Goal: Task Accomplishment & Management: Manage account settings

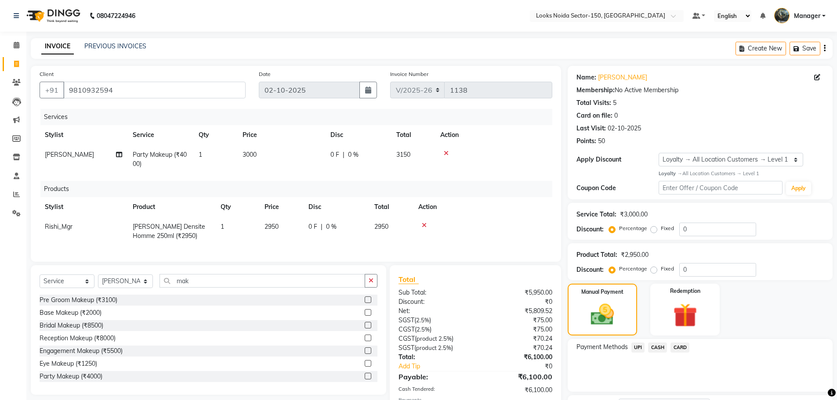
select select "8587"
select select "service"
select select "88092"
select select "1: Object"
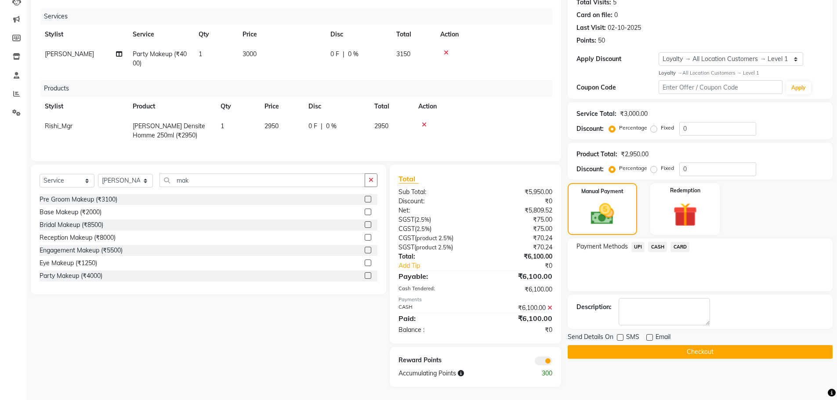
scroll to position [14, 0]
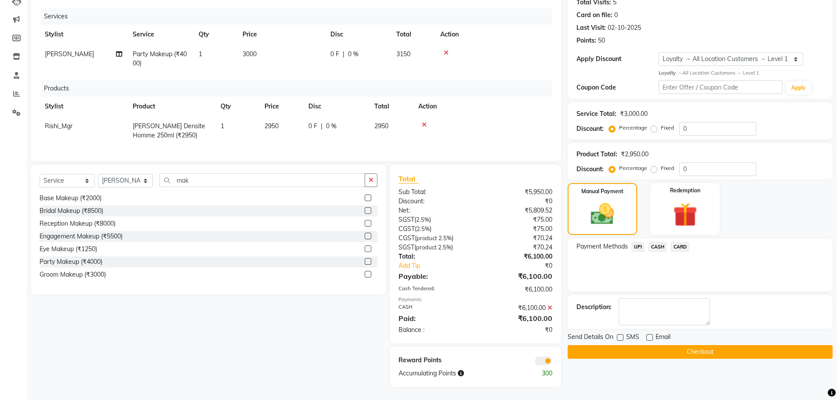
click at [642, 346] on button "Checkout" at bounding box center [700, 353] width 265 height 14
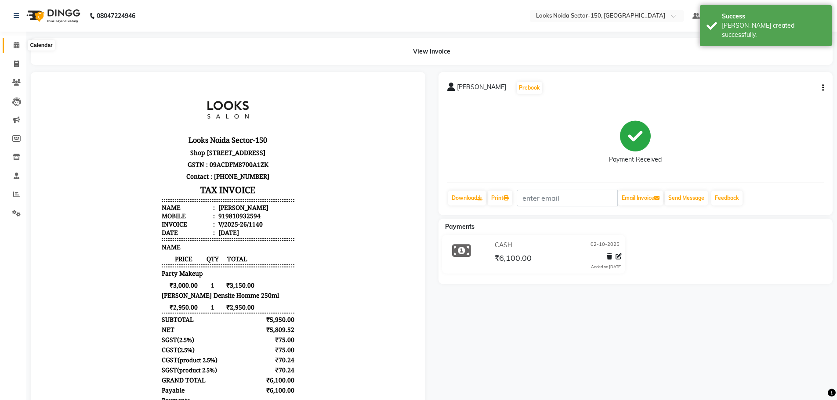
click at [18, 45] on icon at bounding box center [17, 45] width 6 height 7
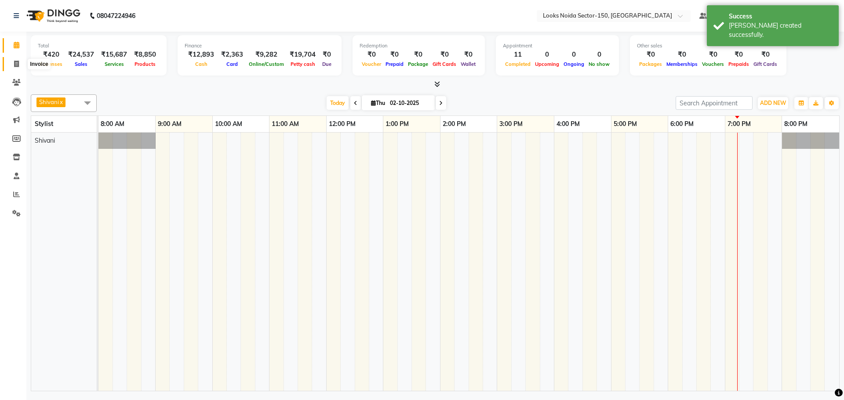
click at [16, 64] on icon at bounding box center [16, 64] width 5 height 7
select select "8587"
select select "service"
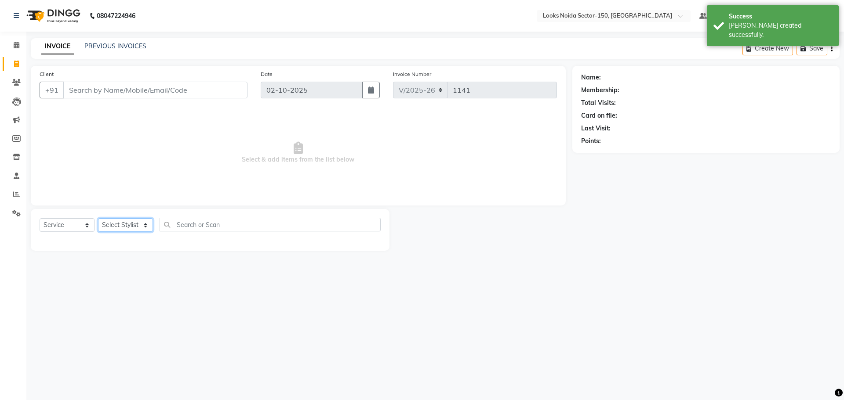
click at [120, 222] on select "Select Stylist" at bounding box center [125, 225] width 55 height 14
select select "88092"
click at [98, 218] on select "Select Stylist Amir_BRB Ankita_Pdct Arshad Counter_Sales Deepa Faizan_pdct Farm…" at bounding box center [125, 225] width 55 height 14
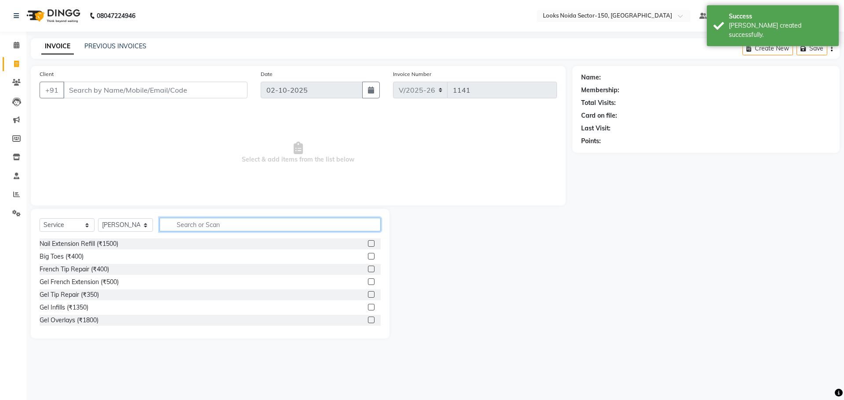
click at [249, 224] on input "text" at bounding box center [270, 225] width 221 height 14
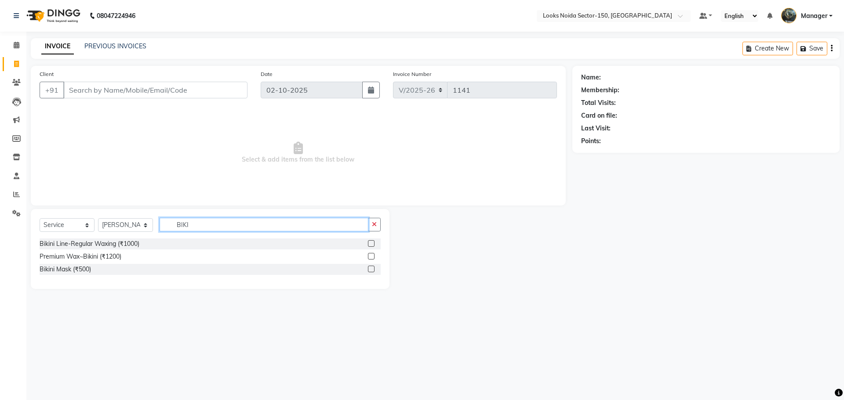
type input "BIKI"
click at [370, 254] on label at bounding box center [371, 256] width 7 height 7
click at [370, 254] on input "checkbox" at bounding box center [371, 257] width 6 height 6
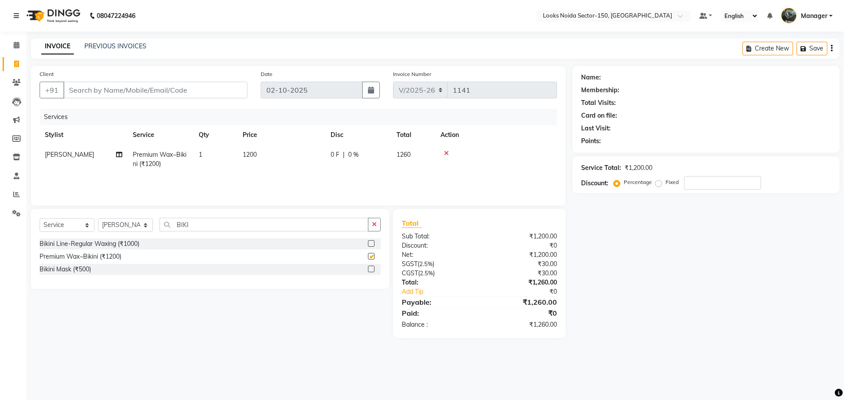
checkbox input "false"
drag, startPoint x: 207, startPoint y: 224, endPoint x: 30, endPoint y: 244, distance: 178.7
click at [30, 244] on div "Select Service Product Membership Package Voucher Prepaid Gift Card Select Styl…" at bounding box center [206, 273] width 365 height 129
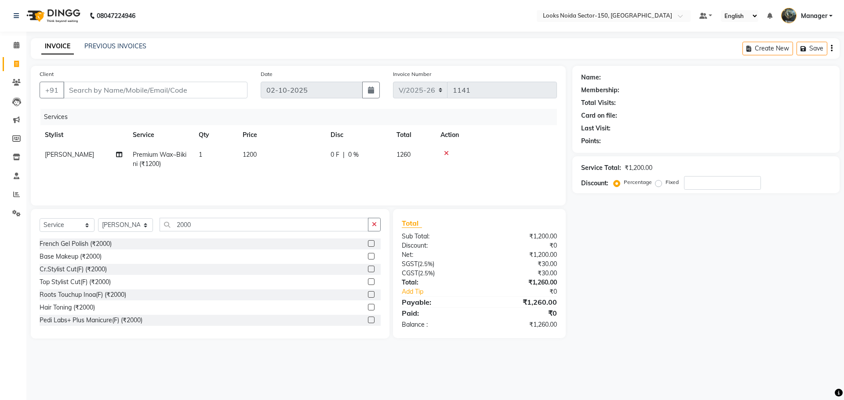
click at [204, 178] on div "Services Stylist Service Qty Price Disc Total Action Siya Premium Wax~Bikini (₹…" at bounding box center [298, 153] width 517 height 88
click at [199, 223] on input "2000" at bounding box center [264, 225] width 209 height 14
type input "2"
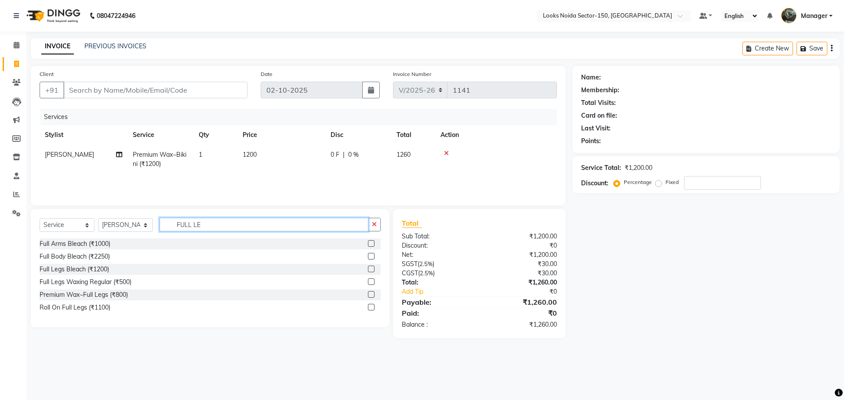
type input "FULL LE"
drag, startPoint x: 369, startPoint y: 295, endPoint x: 346, endPoint y: 223, distance: 76.3
click at [369, 295] on label at bounding box center [371, 294] width 7 height 7
click at [369, 295] on input "checkbox" at bounding box center [371, 295] width 6 height 6
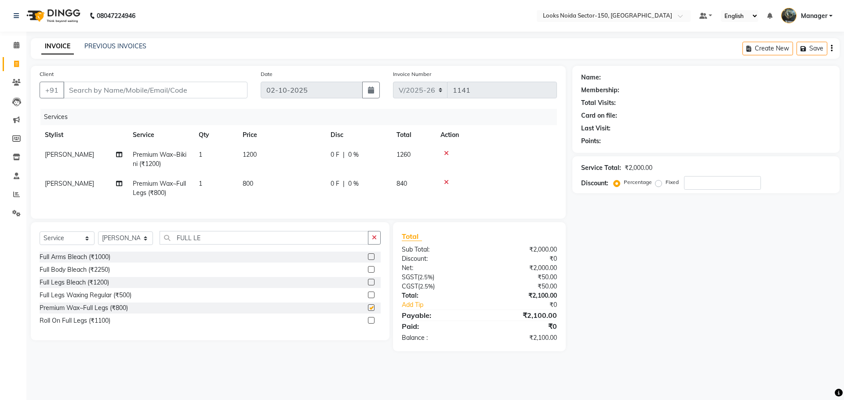
checkbox input "false"
click at [251, 179] on td "800" at bounding box center [281, 188] width 88 height 29
select select "88092"
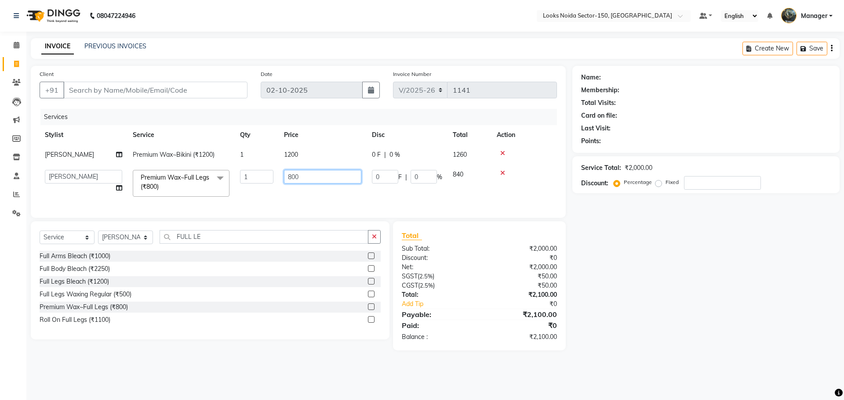
drag, startPoint x: 300, startPoint y: 176, endPoint x: 215, endPoint y: 193, distance: 86.0
click at [215, 193] on tr "Amir_BRB Ankita_Pdct Arshad Counter_Sales Deepa Faizan_pdct Farman_BRB Jawed Ka…" at bounding box center [298, 183] width 517 height 37
type input "900"
click at [215, 205] on div "Services Stylist Service Qty Price Disc Total Action Siya Premium Wax~Bikini (₹…" at bounding box center [298, 159] width 517 height 100
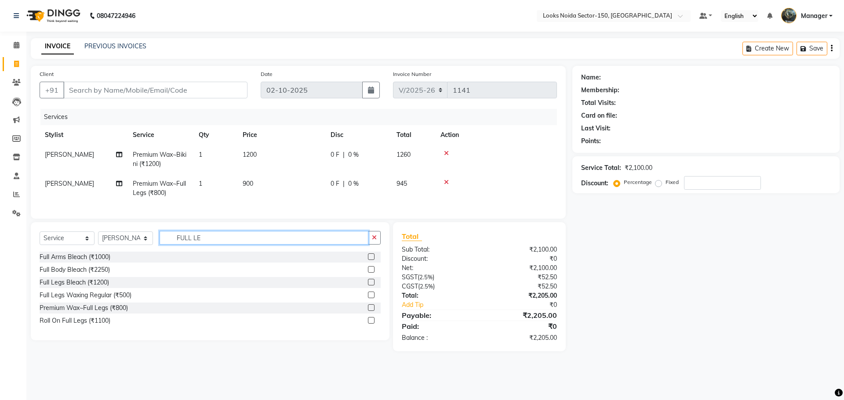
drag, startPoint x: 208, startPoint y: 246, endPoint x: 148, endPoint y: 262, distance: 62.3
click at [148, 262] on div "Select Service Product Membership Package Voucher Prepaid Gift Card Select Styl…" at bounding box center [210, 281] width 359 height 118
type input "UNDER"
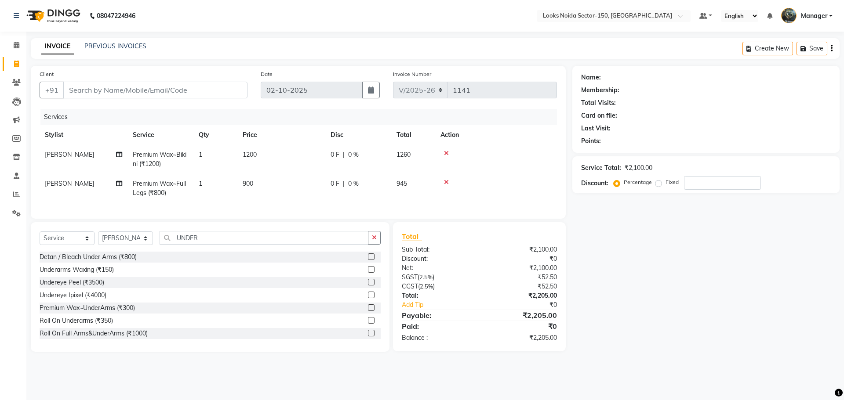
click at [368, 273] on label at bounding box center [371, 269] width 7 height 7
click at [368, 273] on input "checkbox" at bounding box center [371, 270] width 6 height 6
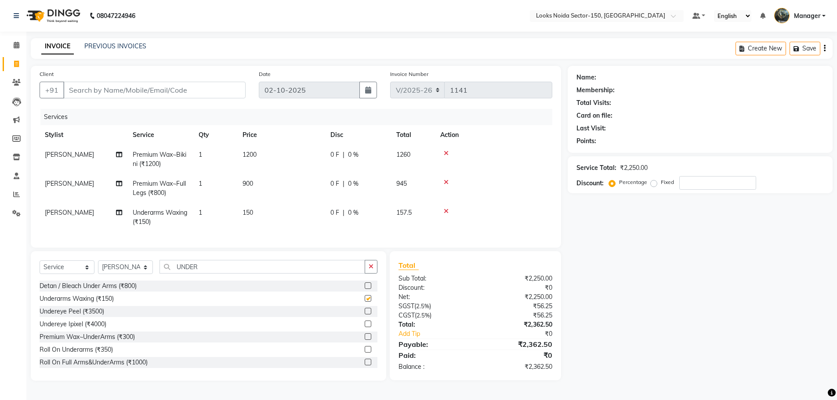
checkbox input "false"
click at [251, 213] on span "150" at bounding box center [248, 213] width 11 height 8
select select "88092"
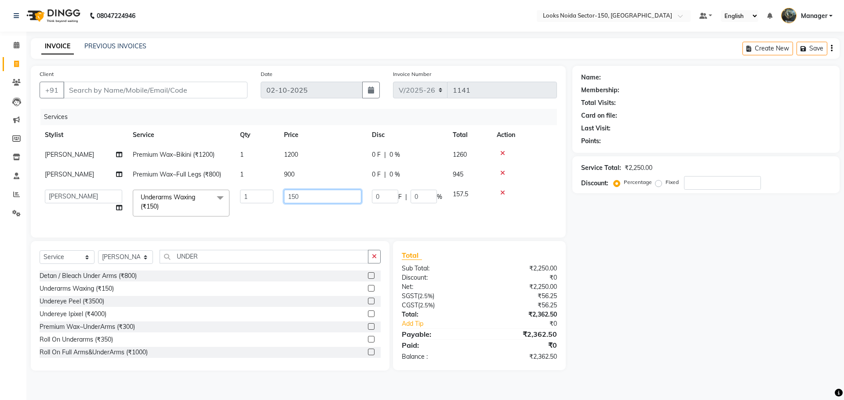
drag, startPoint x: 286, startPoint y: 199, endPoint x: 211, endPoint y: 182, distance: 76.6
click at [228, 205] on tr "Amir_BRB Ankita_Pdct Arshad Counter_Sales Deepa Faizan_pdct Farman_BRB Jawed Ka…" at bounding box center [298, 203] width 517 height 37
type input "200"
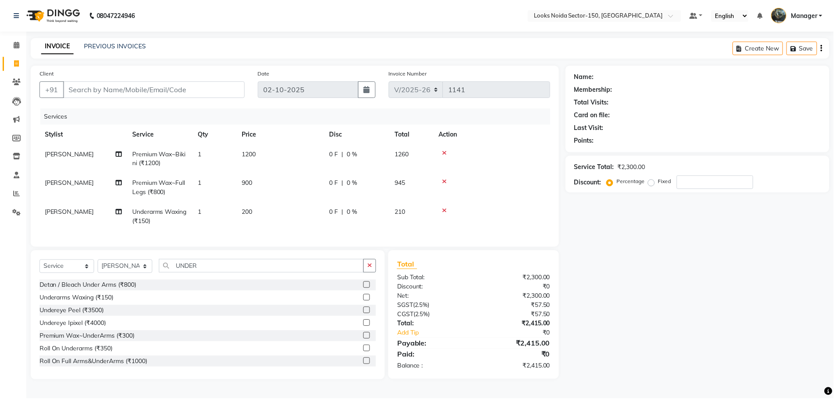
click at [299, 216] on td "200" at bounding box center [281, 217] width 88 height 29
select select "88092"
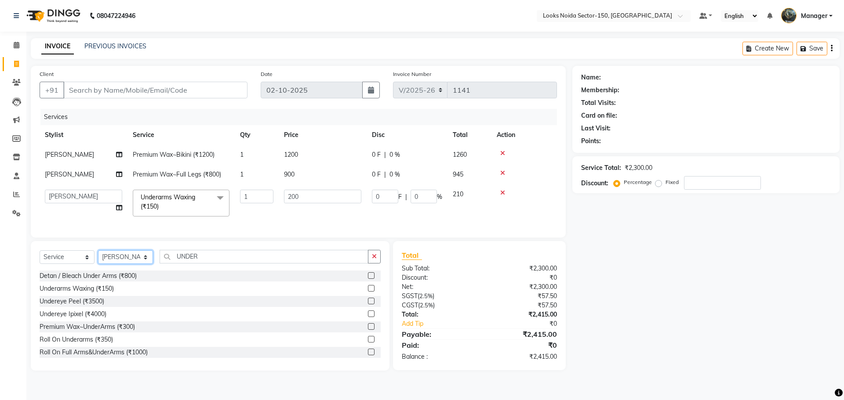
click at [127, 263] on select "Select Stylist Amir_BRB Ankita_Pdct Arshad Counter_Sales Deepa Faizan_pdct Farm…" at bounding box center [125, 258] width 55 height 14
click at [302, 238] on div "Client +91 Date 02-10-2025 Invoice Number V/2025 V/2025-26 1141 Services Stylis…" at bounding box center [298, 152] width 535 height 172
click at [144, 264] on select "Select Stylist Amir_BRB Ankita_Pdct Arshad Counter_Sales Deepa Faizan_pdct Farm…" at bounding box center [125, 258] width 55 height 14
select select "85912"
click at [98, 257] on select "Select Stylist Amir_BRB Ankita_Pdct Arshad Counter_Sales Deepa Faizan_pdct Farm…" at bounding box center [125, 258] width 55 height 14
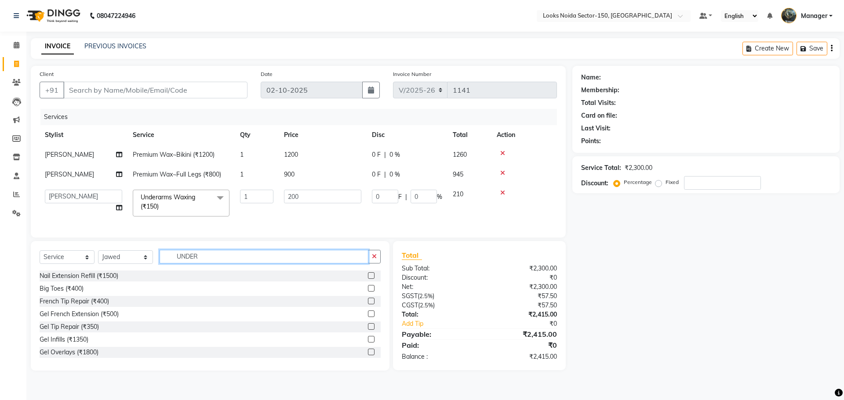
click at [255, 258] on input "UNDER" at bounding box center [264, 257] width 209 height 14
type input "U"
type input "H"
type input "S"
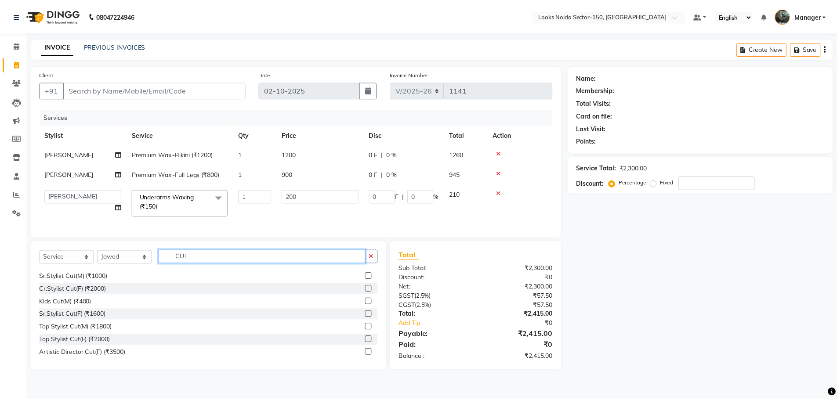
scroll to position [44, 0]
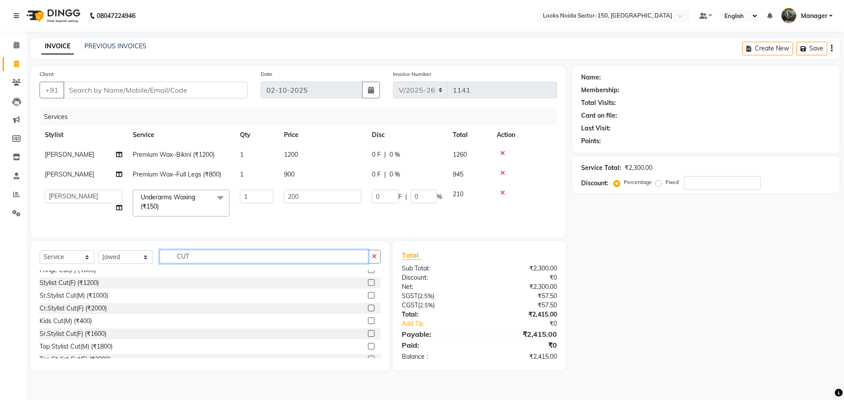
type input "CUT"
click at [368, 337] on label at bounding box center [371, 334] width 7 height 7
click at [368, 337] on input "checkbox" at bounding box center [371, 334] width 6 height 6
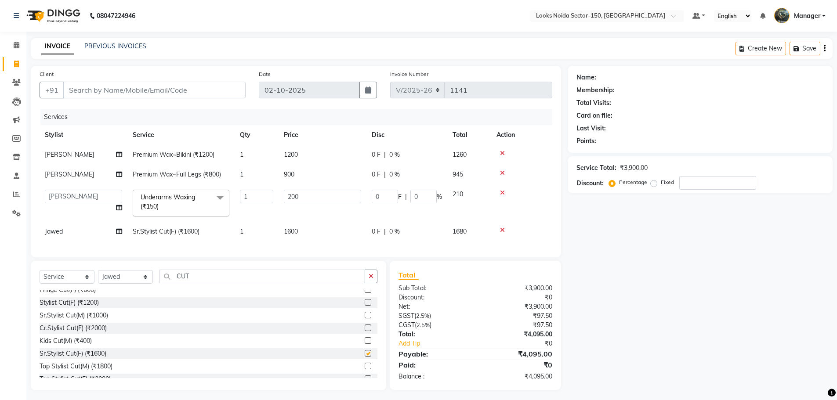
checkbox input "false"
click at [295, 231] on span "1600" at bounding box center [291, 232] width 14 height 8
select select "85912"
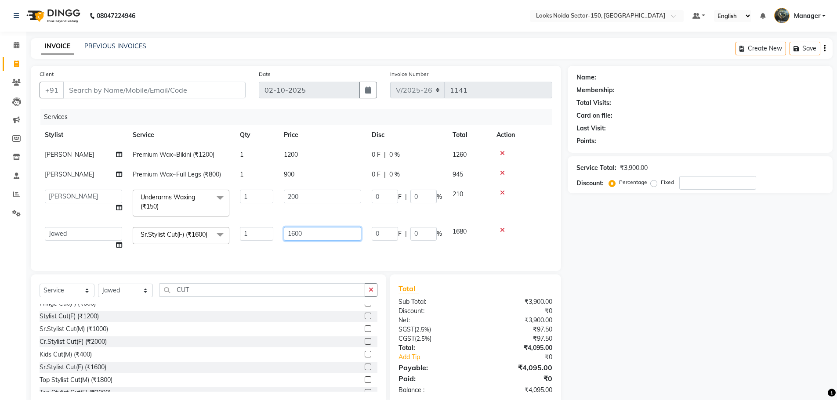
drag, startPoint x: 199, startPoint y: 270, endPoint x: 144, endPoint y: 279, distance: 55.6
click at [144, 271] on div "Client +91 Date 02-10-2025 Invoice Number V/2025 V/2025-26 1141 Services Stylis…" at bounding box center [296, 168] width 531 height 205
type input "1500"
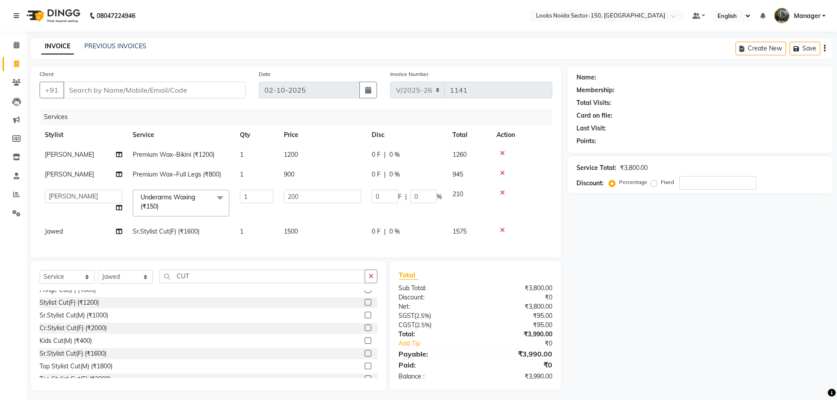
click at [333, 249] on div "Services Stylist Service Qty Price Disc Total Action Siya Premium Wax~Bikini (₹…" at bounding box center [296, 179] width 513 height 140
click at [304, 154] on td "1200" at bounding box center [323, 155] width 88 height 20
select select "88092"
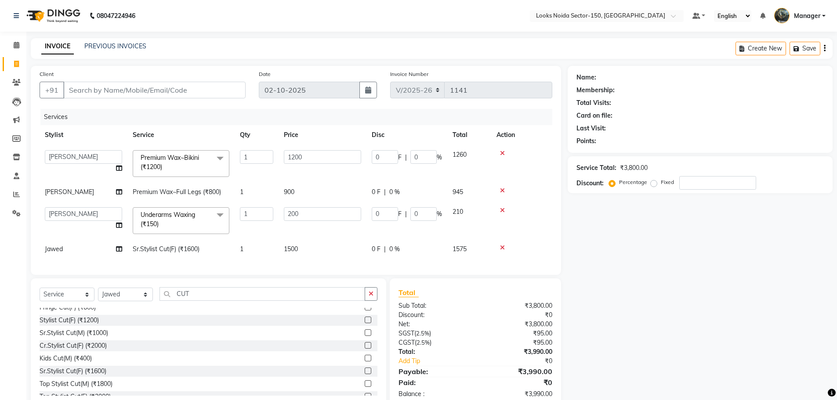
click at [301, 199] on td "900" at bounding box center [323, 192] width 88 height 20
select select "88092"
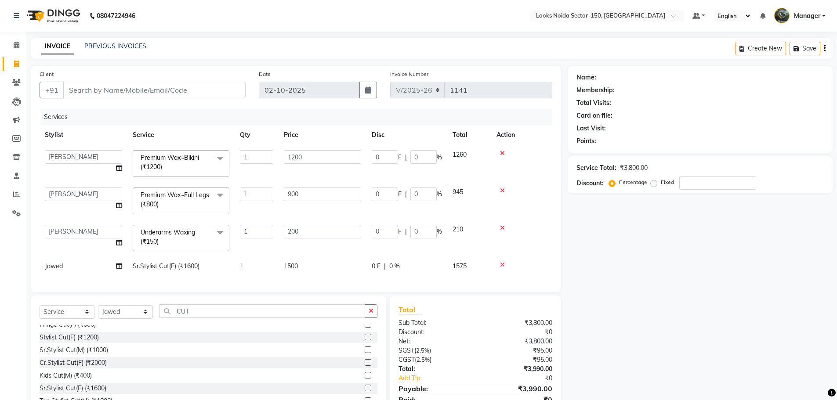
click at [309, 266] on td "1500" at bounding box center [323, 267] width 88 height 20
select select "85912"
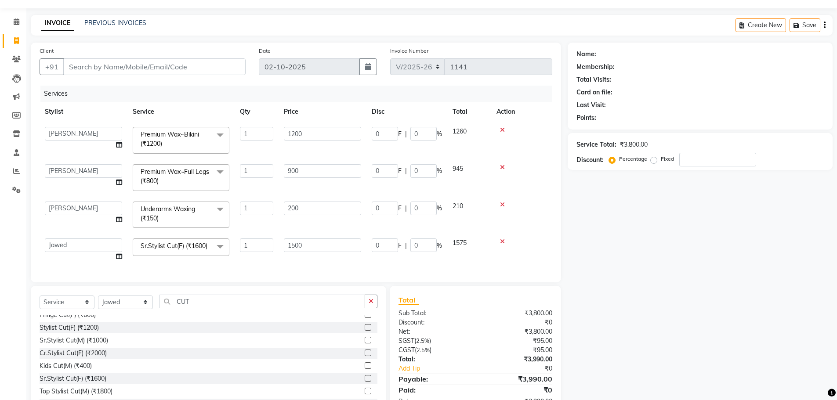
scroll to position [62, 0]
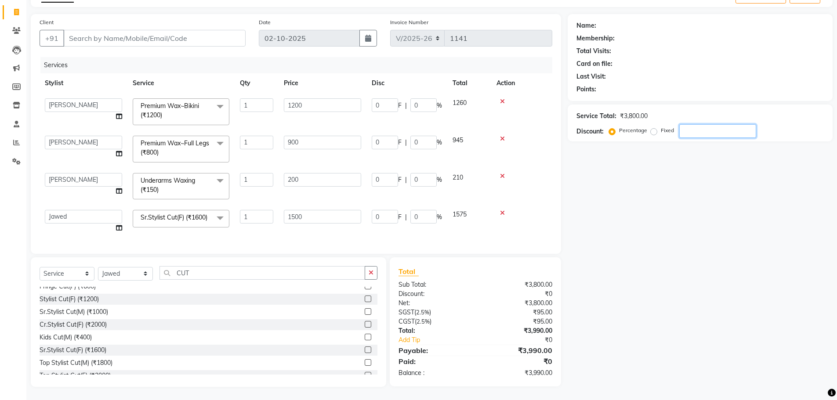
click at [691, 124] on input "number" at bounding box center [718, 131] width 77 height 14
type input "1"
type input "2"
type input "1"
type input "12"
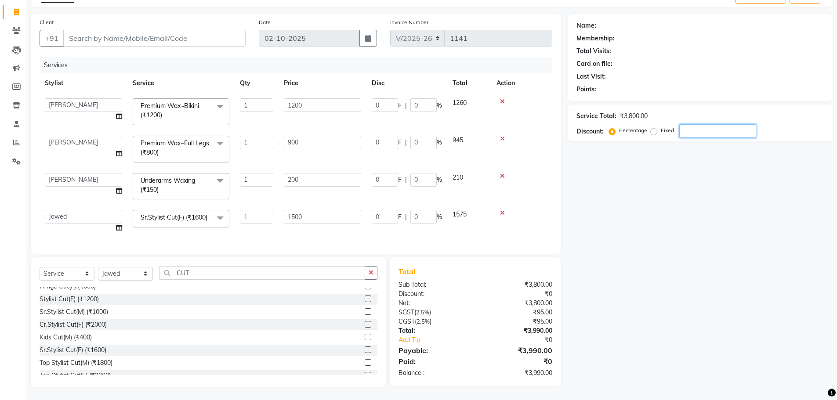
type input "1"
type input "9"
type input "1"
type input "15"
type input "1"
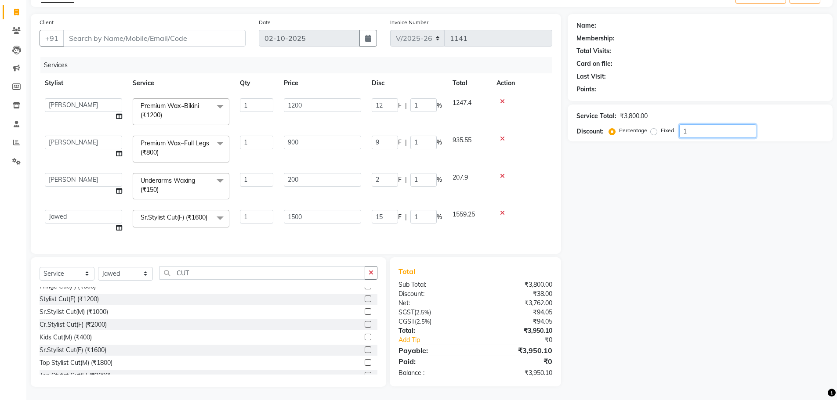
type input "10"
type input "20"
type input "10"
type input "120"
type input "10"
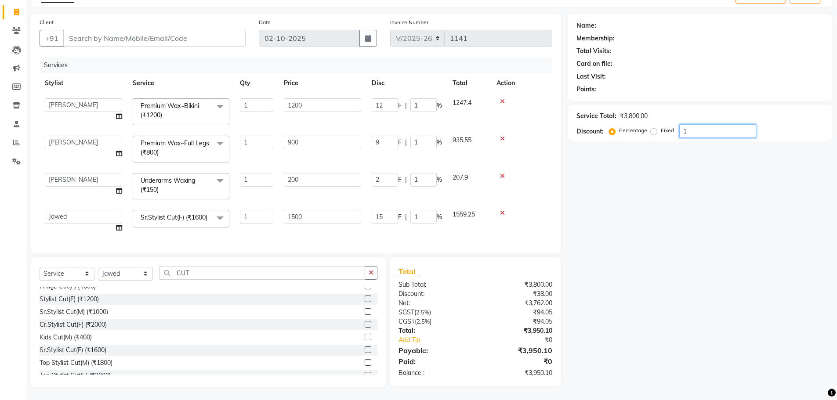
type input "90"
type input "10"
type input "150"
type input "10"
type input "1"
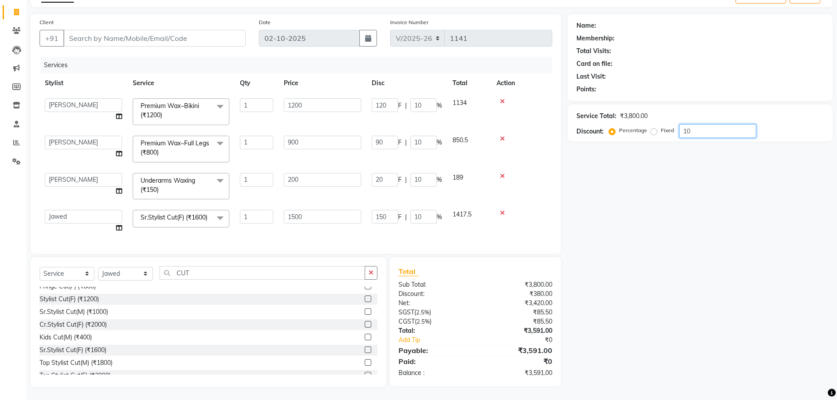
type input "2"
type input "1"
type input "12"
type input "1"
type input "9"
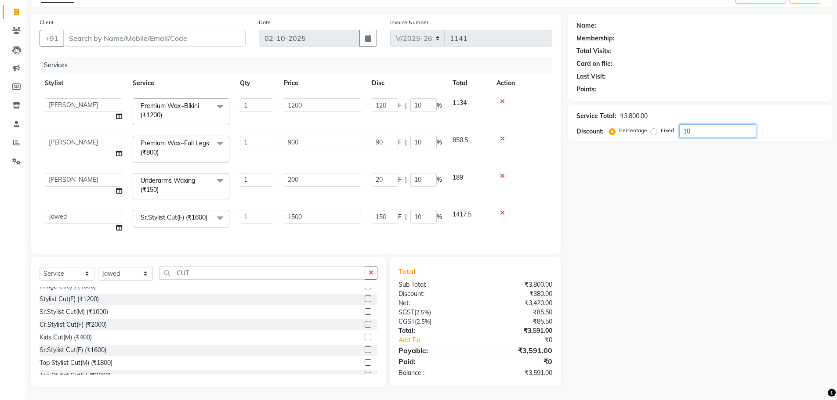
type input "1"
type input "15"
type input "1"
type input "0"
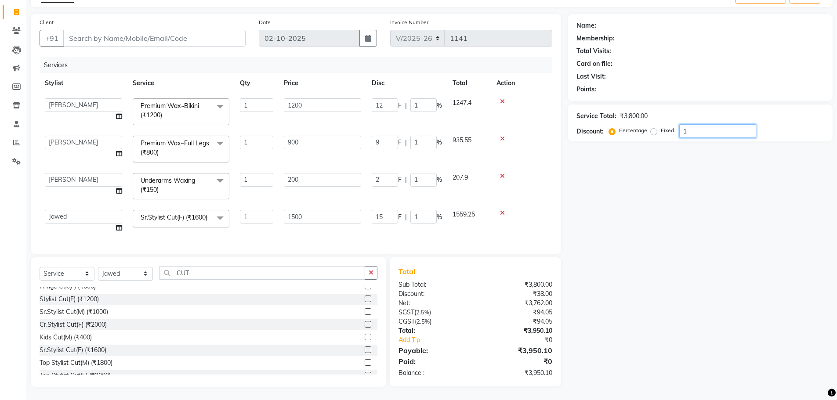
type input "0"
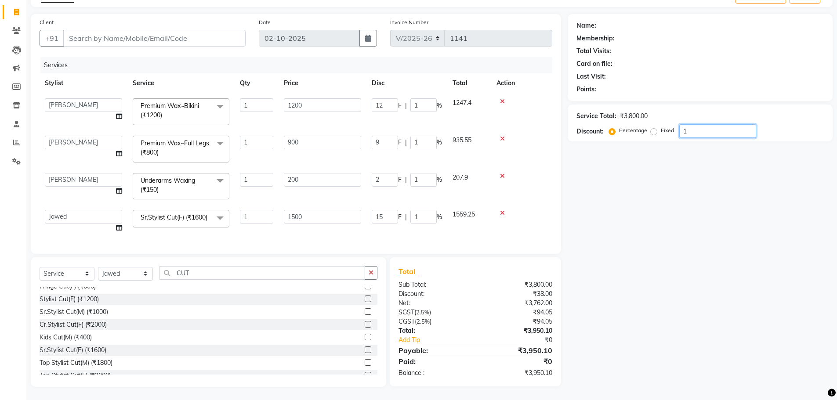
type input "0"
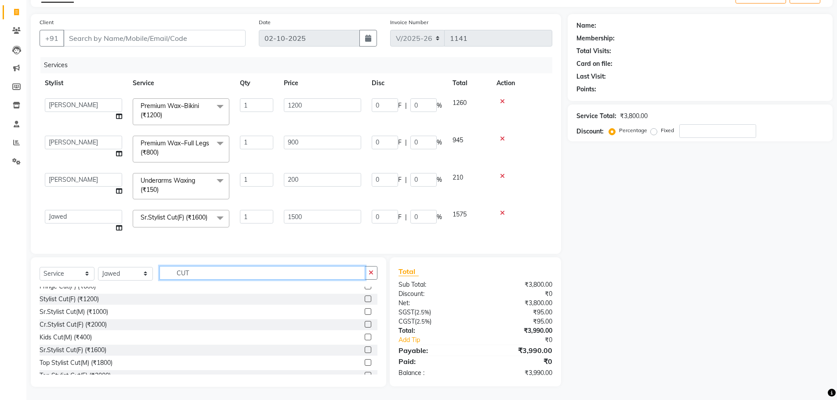
click at [198, 276] on input "CUT" at bounding box center [263, 273] width 206 height 14
type input "C"
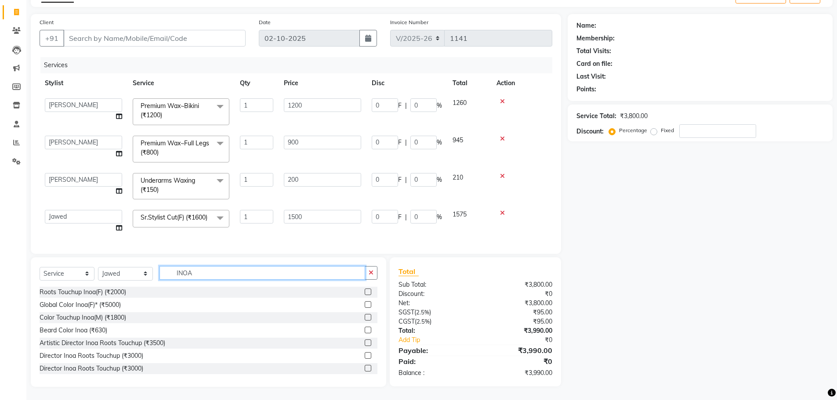
type input "INOA"
click at [365, 292] on label at bounding box center [368, 292] width 7 height 7
click at [365, 292] on input "checkbox" at bounding box center [368, 293] width 6 height 6
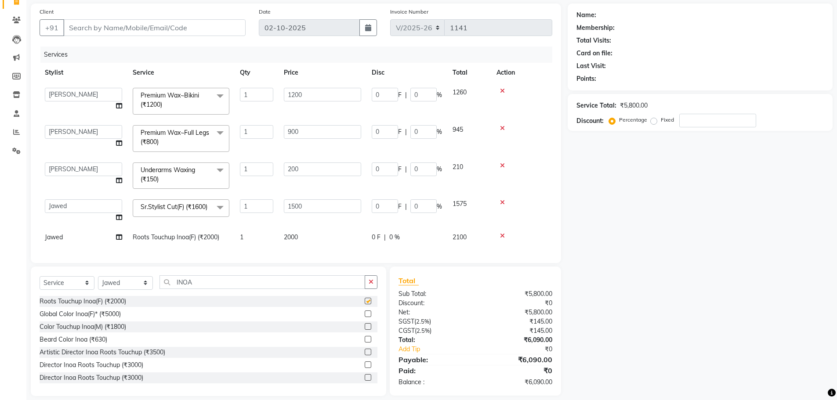
checkbox input "false"
click at [297, 240] on span "2000" at bounding box center [291, 237] width 14 height 8
select select "85912"
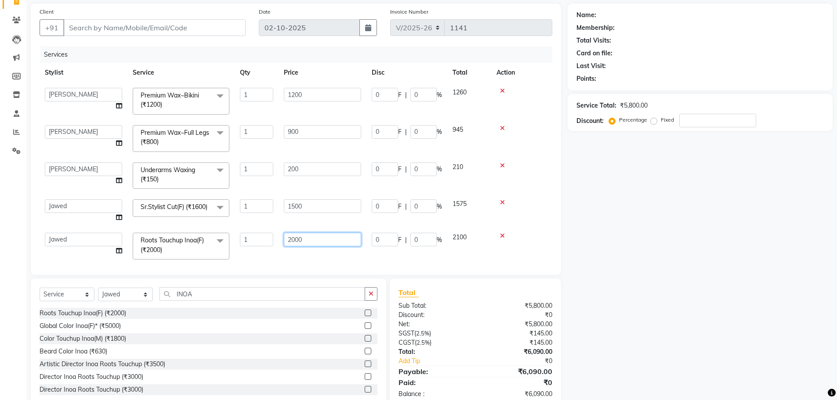
scroll to position [16, 0]
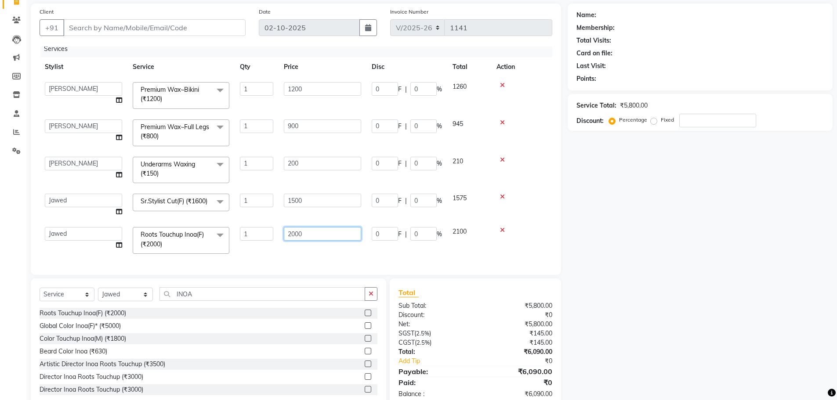
drag, startPoint x: 336, startPoint y: 240, endPoint x: 219, endPoint y: 257, distance: 117.6
click at [219, 257] on div "Services Stylist Service Qty Price Disc Total Action Amir_BRB Ankita_Pdct Arsha…" at bounding box center [296, 157] width 513 height 220
type input "1400"
click at [298, 244] on td "1400" at bounding box center [323, 240] width 88 height 37
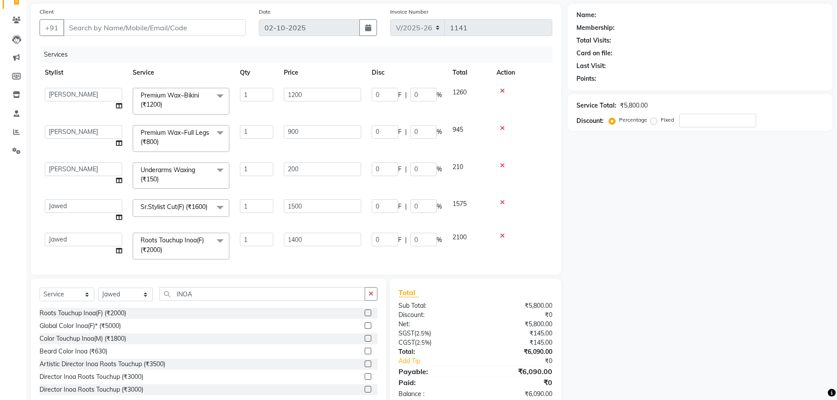
select select "85912"
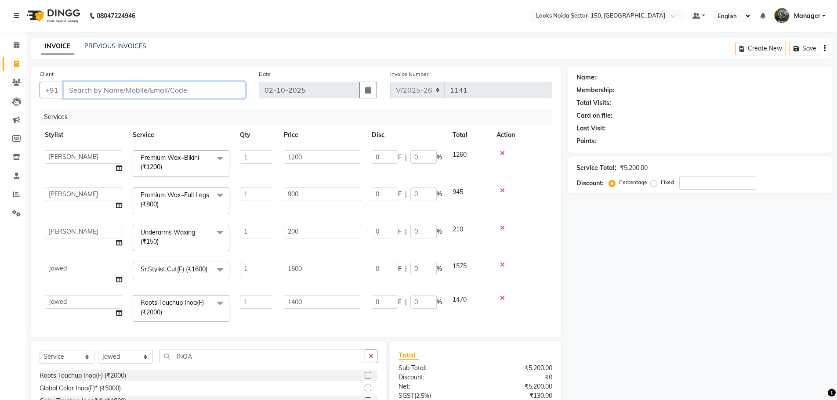
click at [179, 93] on input "Client" at bounding box center [154, 90] width 182 height 17
type input "9"
type input "0"
type input "9811297814"
click at [219, 91] on span "Add Client" at bounding box center [223, 90] width 35 height 9
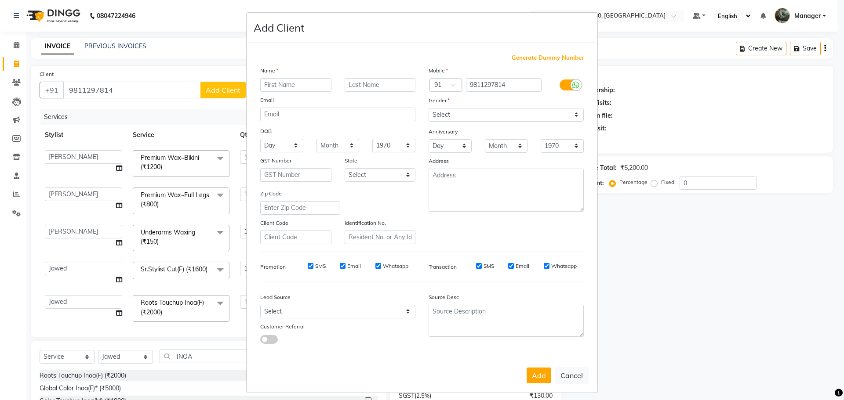
click at [284, 81] on input "text" at bounding box center [295, 85] width 71 height 14
type input "A"
type input "SAPNA"
click at [383, 84] on input "text" at bounding box center [380, 85] width 71 height 14
type input "AHUJA"
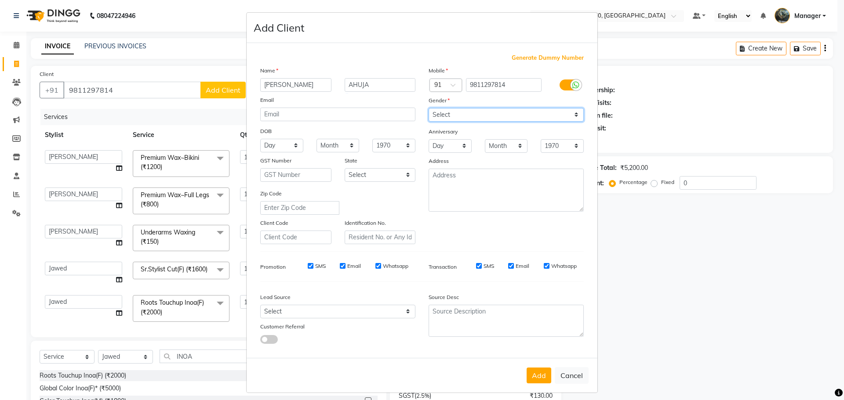
click at [476, 116] on select "Select Male Female Other Prefer Not To Say" at bounding box center [506, 115] width 155 height 14
select select "female"
click at [429, 108] on select "Select Male Female Other Prefer Not To Say" at bounding box center [506, 115] width 155 height 14
click at [280, 143] on select "Day 01 02 03 04 05 06 07 08 09 10 11 12 13 14 15 16 17 18 19 20 21 22 23 24 25 …" at bounding box center [281, 146] width 43 height 14
select select "04"
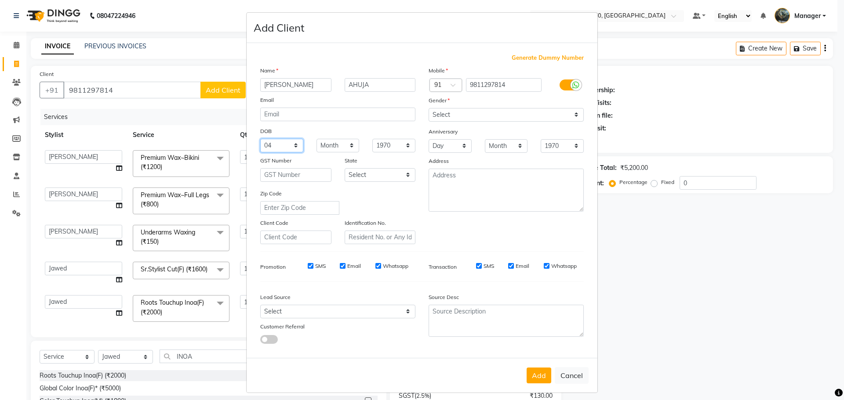
click at [260, 139] on select "Day 01 02 03 04 05 06 07 08 09 10 11 12 13 14 15 16 17 18 19 20 21 22 23 24 25 …" at bounding box center [281, 146] width 43 height 14
click at [344, 146] on select "Month January February March April May June July August September October Novem…" at bounding box center [338, 146] width 43 height 14
select select "05"
click at [317, 139] on select "Month January February March April May June July August September October Novem…" at bounding box center [338, 146] width 43 height 14
click at [391, 144] on select "1940 1941 1942 1943 1944 1945 1946 1947 1948 1949 1950 1951 1952 1953 1954 1955…" at bounding box center [393, 146] width 43 height 14
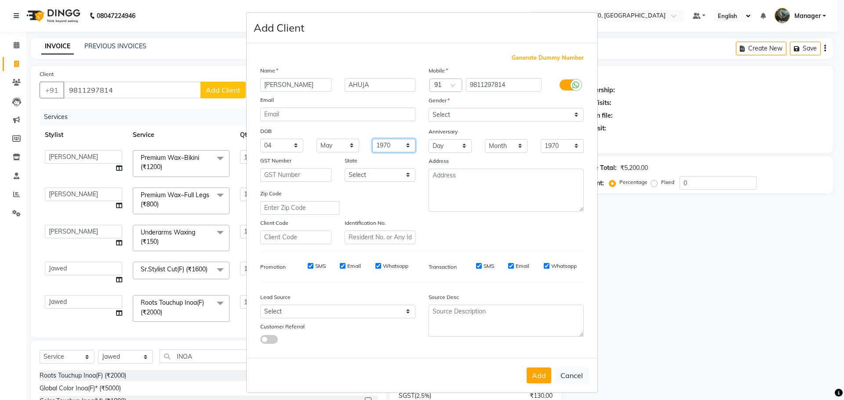
select select "1982"
click at [372, 139] on select "1940 1941 1942 1943 1944 1945 1946 1947 1948 1949 1950 1951 1952 1953 1954 1955…" at bounding box center [393, 146] width 43 height 14
click at [485, 189] on textarea at bounding box center [506, 190] width 155 height 43
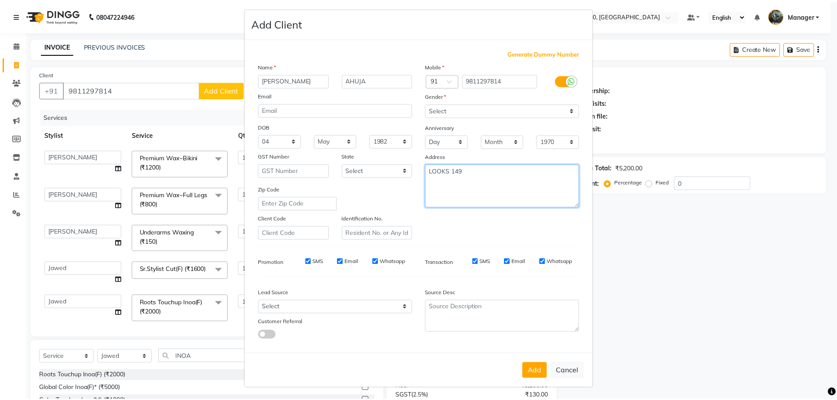
scroll to position [5, 0]
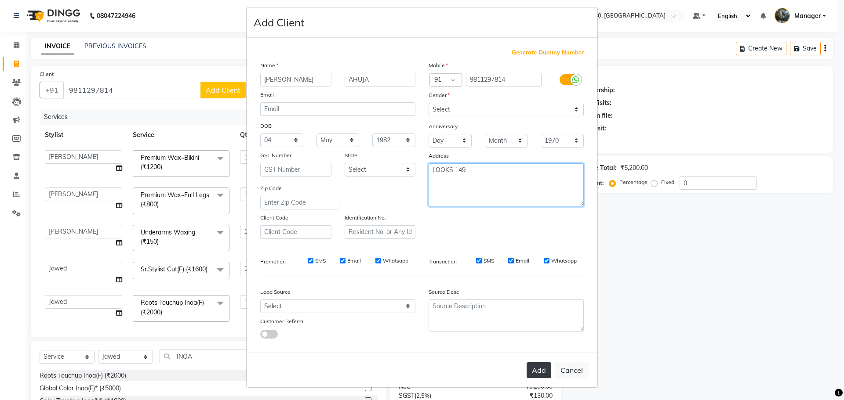
type textarea "LOOKS 149"
click at [542, 368] on button "Add" at bounding box center [539, 371] width 25 height 16
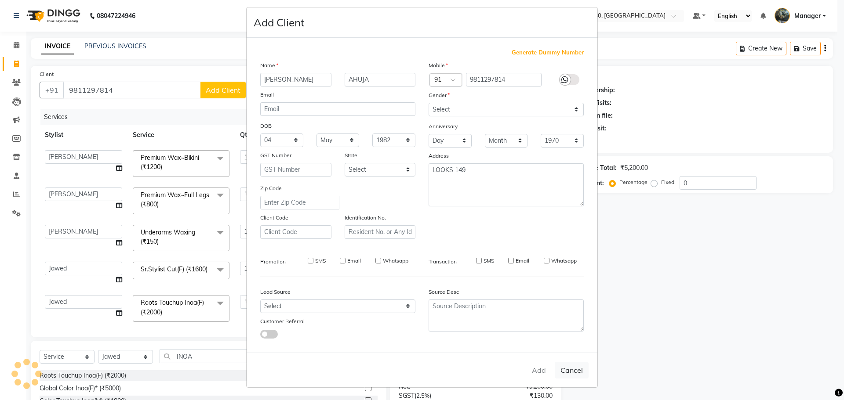
select select
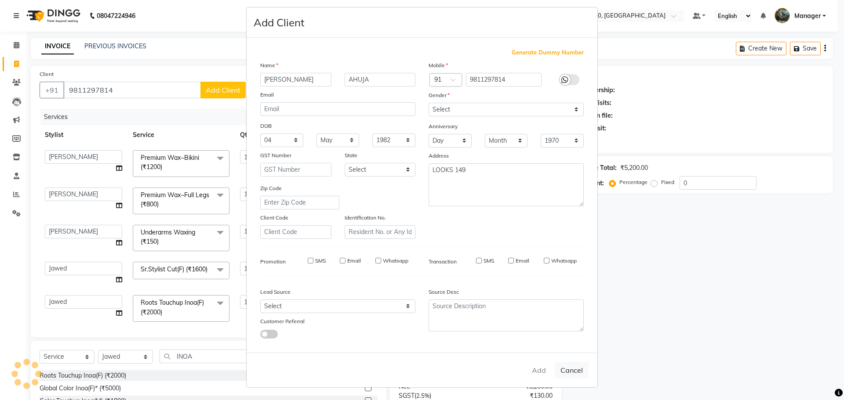
select select
checkbox input "false"
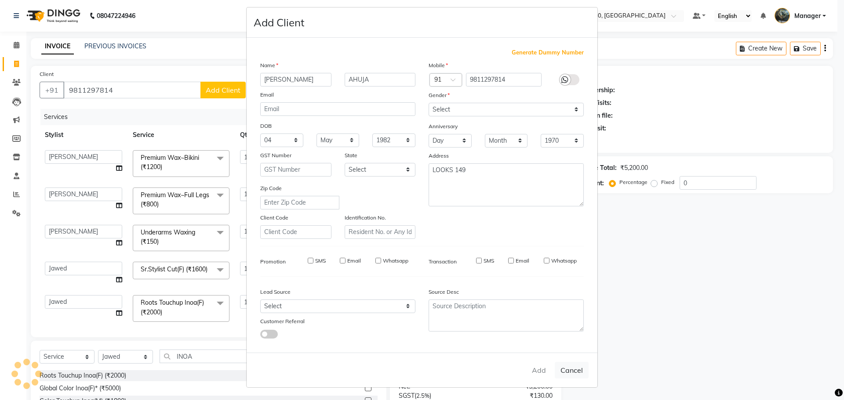
checkbox input "false"
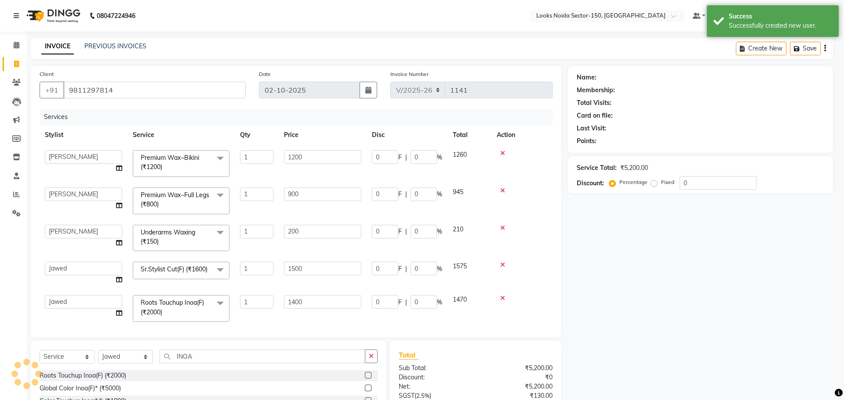
select select "1: Object"
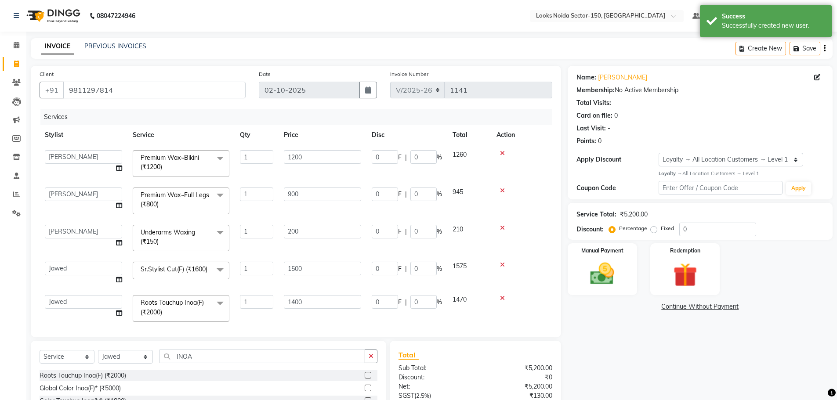
scroll to position [84, 0]
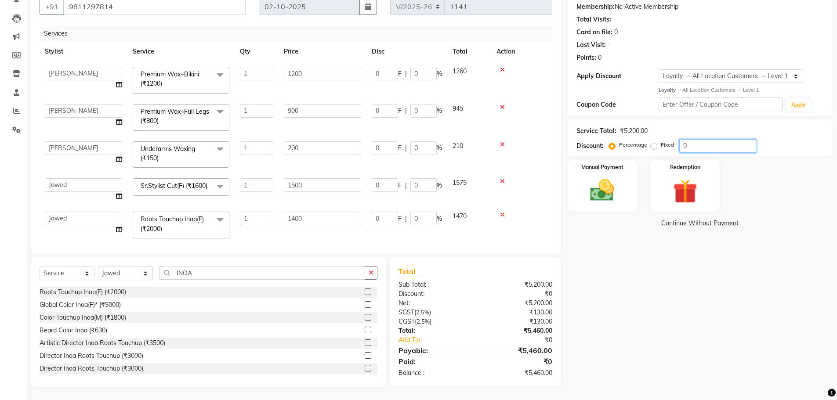
click at [693, 147] on input "0" at bounding box center [718, 146] width 77 height 14
type input "1"
type input "2"
type input "1"
type input "12"
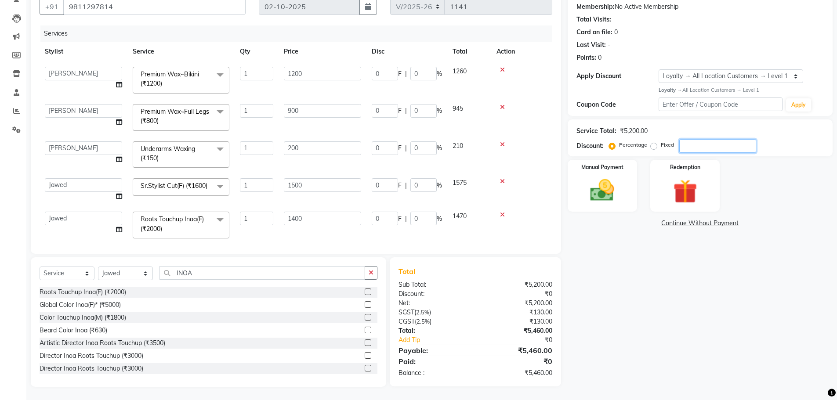
type input "1"
type input "9"
type input "1"
type input "15"
type input "1"
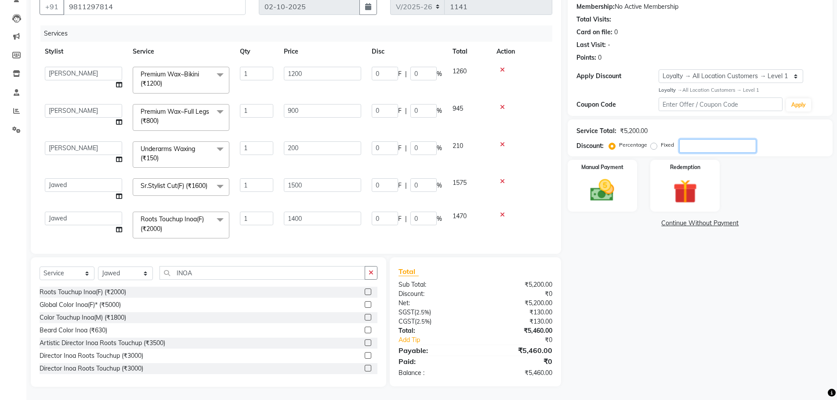
type input "14"
type input "1"
type input "15"
type input "30"
type input "15"
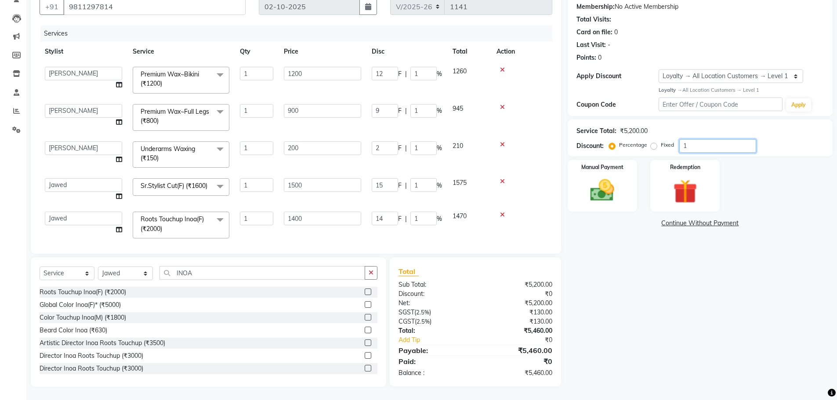
type input "180"
type input "15"
type input "135"
type input "15"
type input "225"
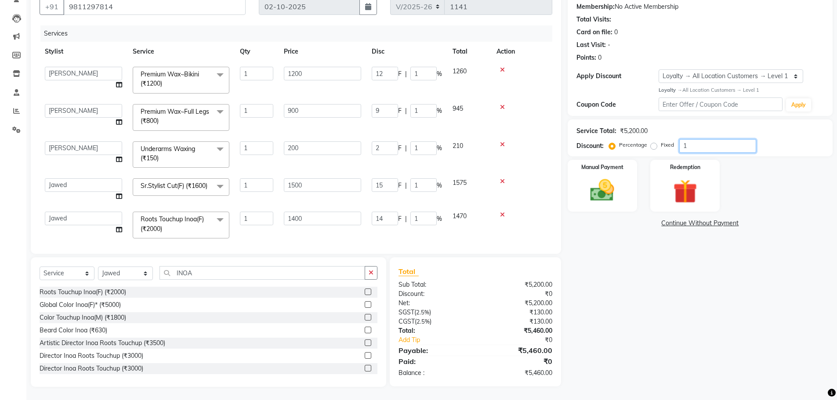
type input "15"
type input "210"
type input "15"
click at [604, 179] on img at bounding box center [602, 190] width 40 height 29
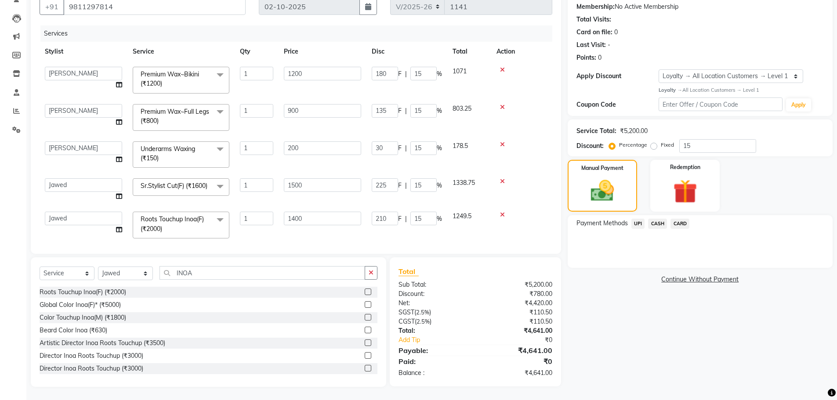
click at [683, 225] on span "CARD" at bounding box center [680, 224] width 19 height 10
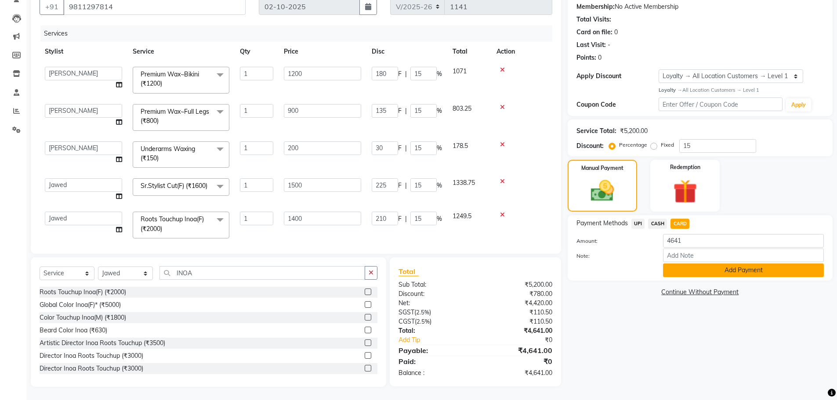
click at [713, 270] on button "Add Payment" at bounding box center [743, 271] width 161 height 14
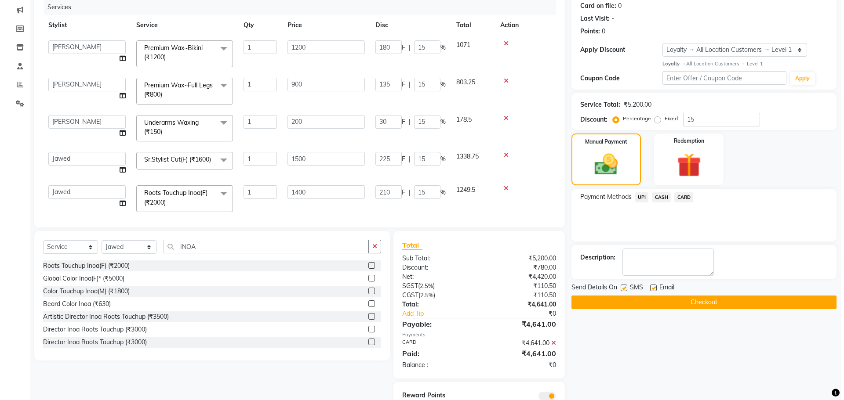
scroll to position [145, 0]
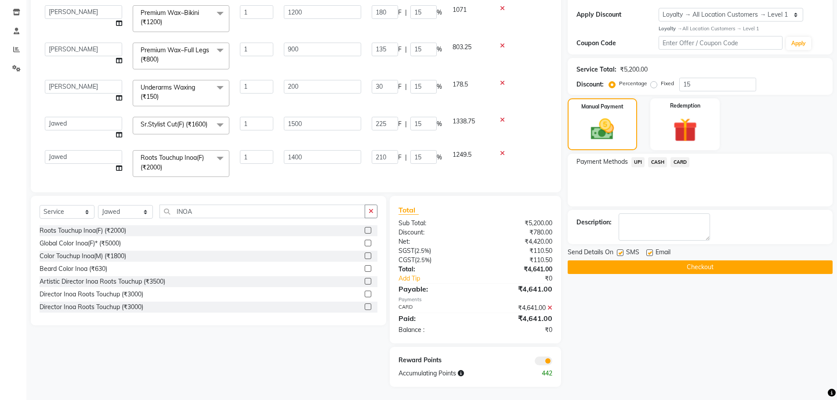
click at [546, 360] on span at bounding box center [544, 361] width 18 height 9
click at [553, 363] on input "checkbox" at bounding box center [553, 363] width 0 height 0
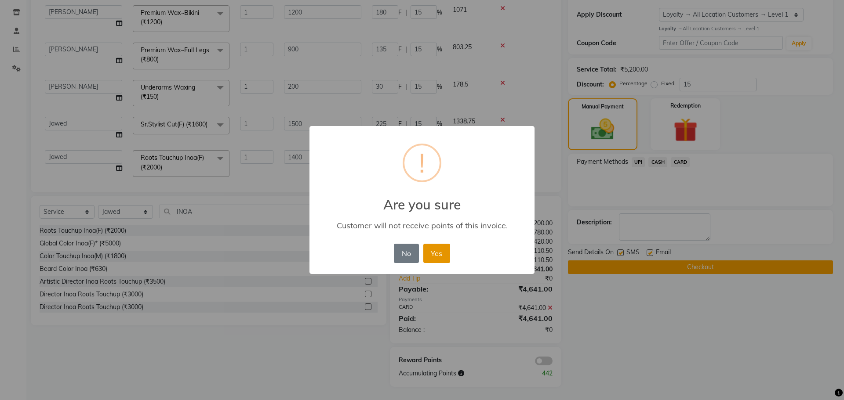
click at [432, 254] on button "Yes" at bounding box center [436, 253] width 27 height 19
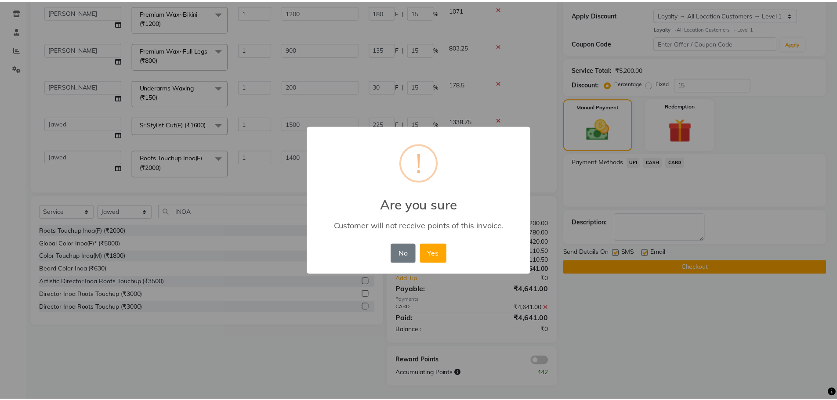
scroll to position [132, 0]
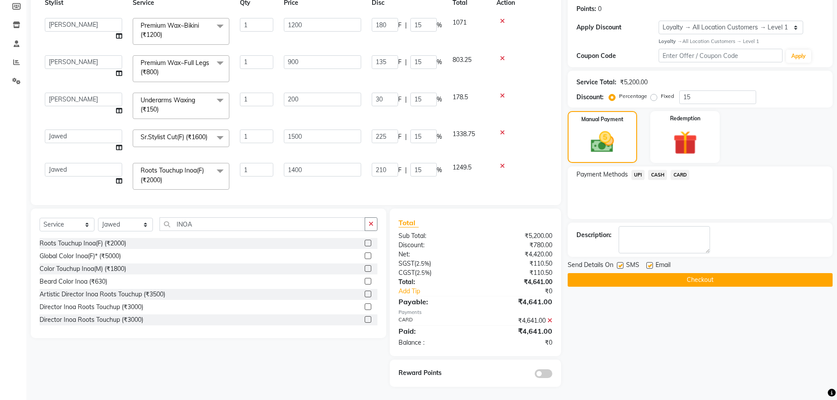
click at [647, 266] on label at bounding box center [650, 265] width 7 height 7
click at [647, 266] on input "checkbox" at bounding box center [650, 266] width 6 height 6
checkbox input "false"
click at [653, 275] on button "Checkout" at bounding box center [700, 280] width 265 height 14
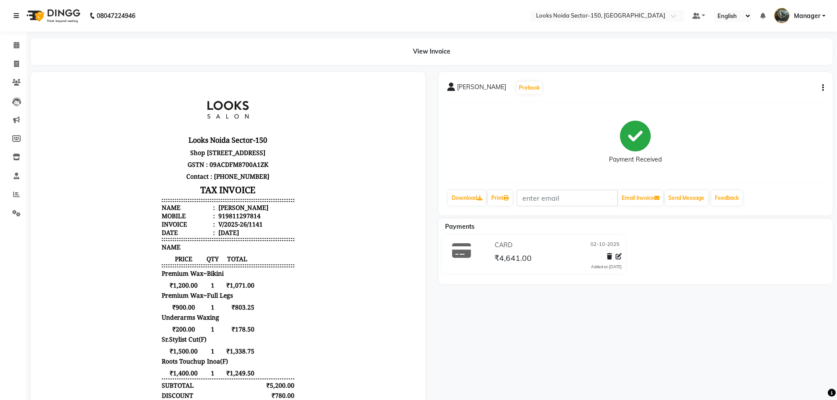
click at [16, 15] on icon at bounding box center [16, 16] width 5 height 6
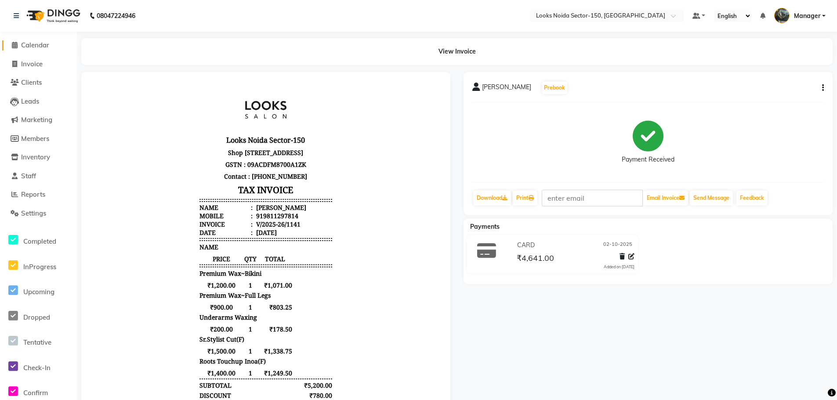
click at [39, 46] on span "Calendar" at bounding box center [35, 45] width 28 height 8
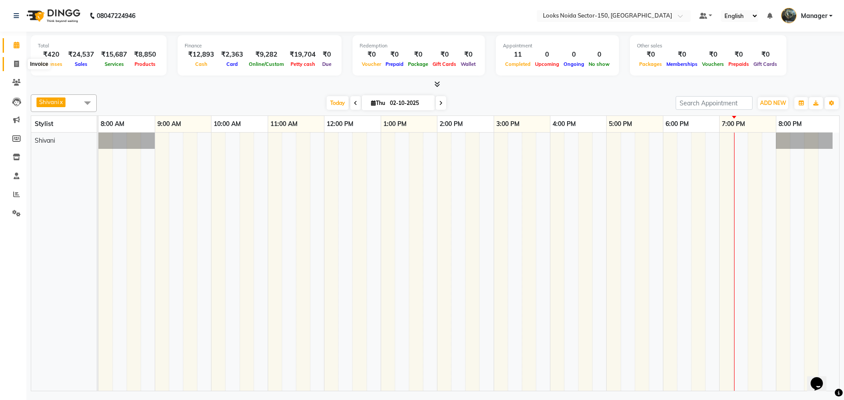
click at [18, 67] on icon at bounding box center [16, 64] width 5 height 7
select select "8587"
select select "service"
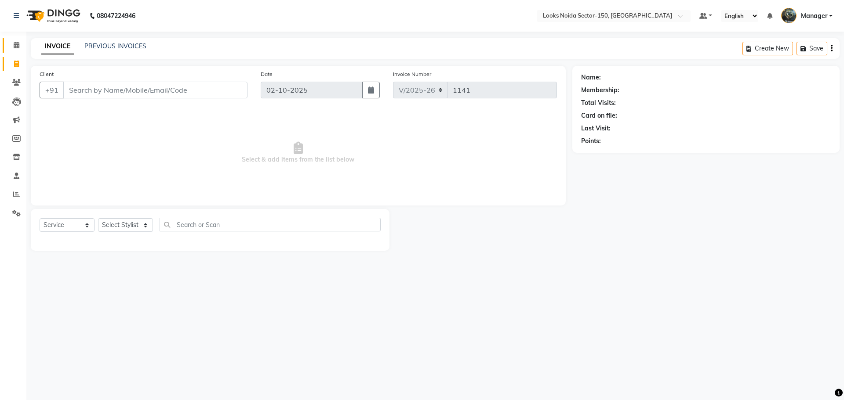
click at [14, 45] on icon at bounding box center [17, 45] width 6 height 7
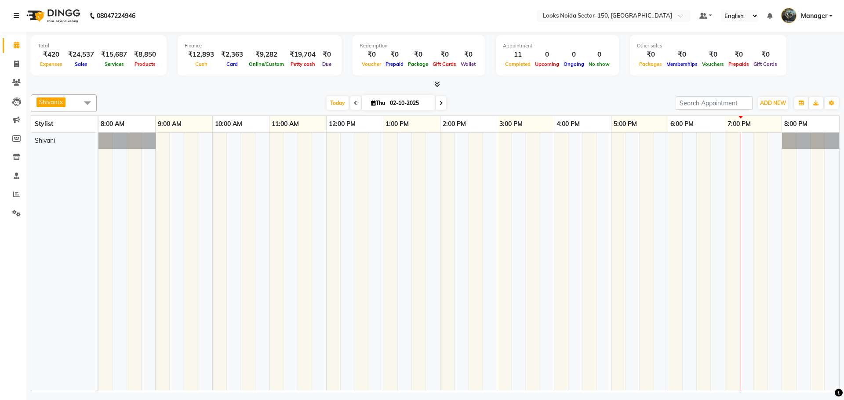
click at [15, 15] on icon at bounding box center [16, 16] width 5 height 6
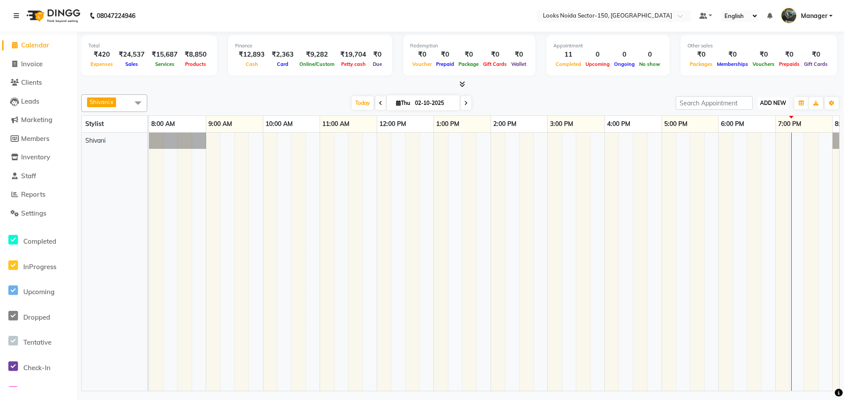
click at [777, 102] on span "ADD NEW" at bounding box center [773, 103] width 26 height 7
click at [759, 140] on link "Add Expense" at bounding box center [752, 142] width 69 height 11
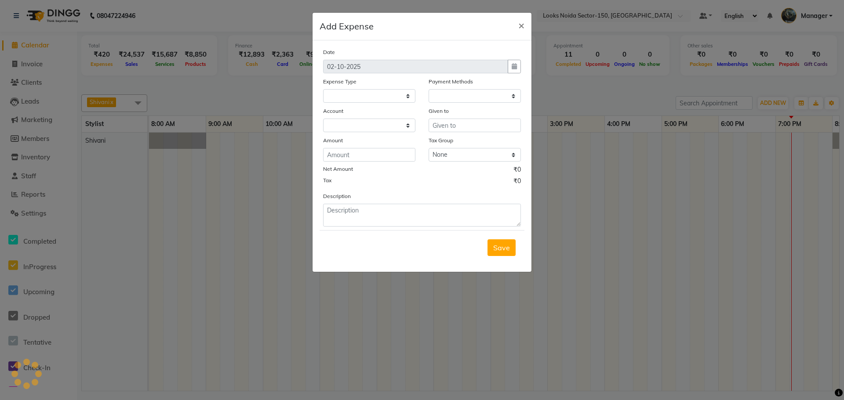
select select
select select "1"
select select "7800"
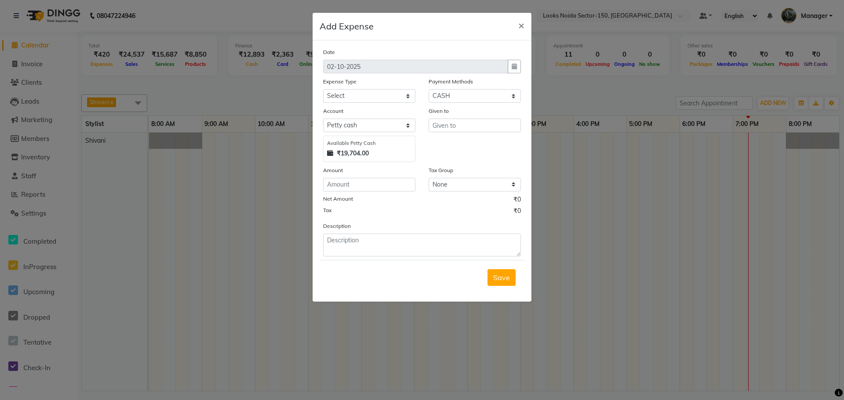
click at [564, 348] on ngb-modal-window "Add Expense × Date 02-10-2025 Expense Type Select Accommodation Aesthetics Bank…" at bounding box center [422, 200] width 844 height 400
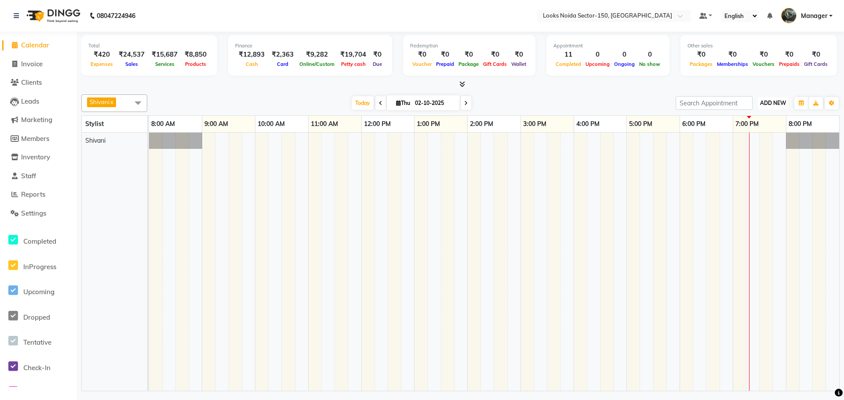
click at [779, 103] on span "ADD NEW" at bounding box center [773, 103] width 26 height 7
click at [761, 146] on link "Add Expense" at bounding box center [752, 142] width 69 height 11
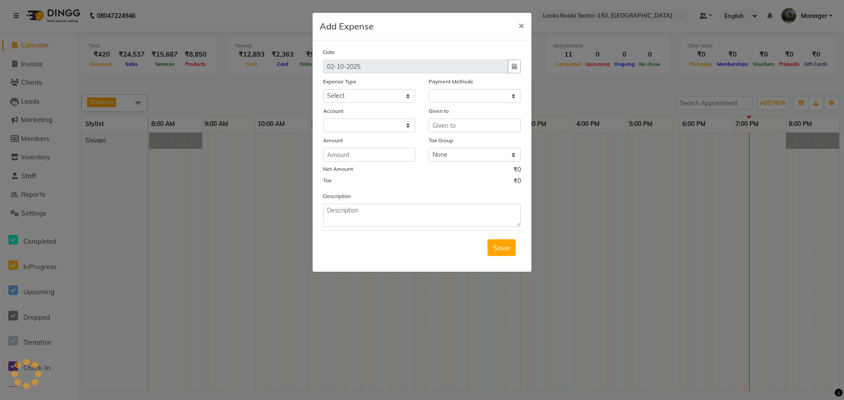
select select "1"
select select "7800"
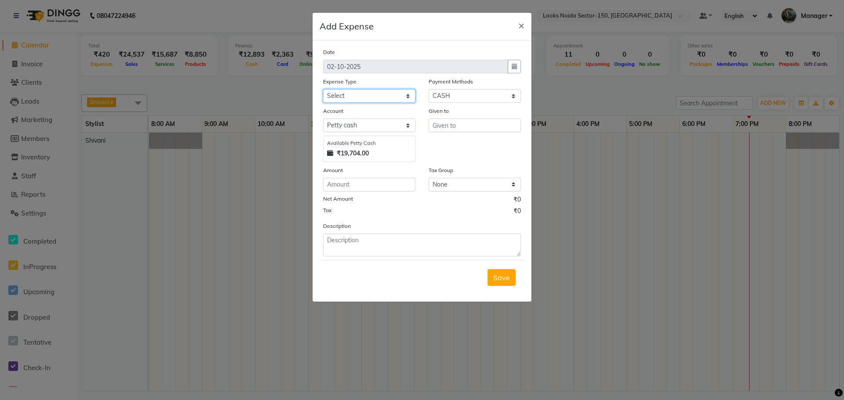
click at [399, 99] on select "Select Accommodation Aesthetics Bank Deposit BLINKIT Cash Handover Client Refun…" at bounding box center [369, 96] width 92 height 14
select select "24890"
click at [323, 89] on select "Select Accommodation Aesthetics Bank Deposit BLINKIT Cash Handover Client Refun…" at bounding box center [369, 96] width 92 height 14
click at [452, 125] on input "text" at bounding box center [475, 126] width 92 height 14
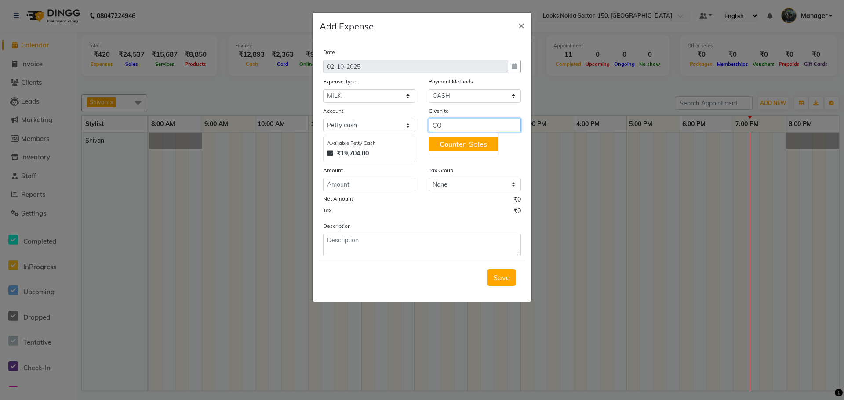
click at [468, 148] on ngb-highlight "Co unter_Sales" at bounding box center [463, 144] width 47 height 9
type input "Counter_Sales"
click at [366, 186] on input "number" at bounding box center [369, 185] width 92 height 14
type input "1"
type input "140"
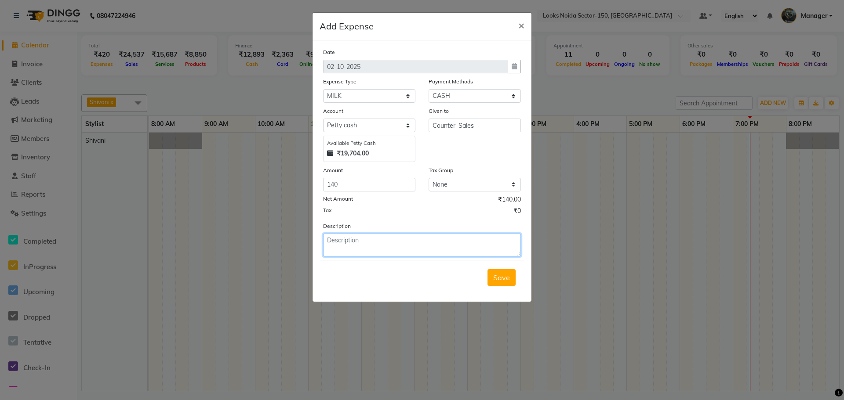
click at [448, 244] on textarea at bounding box center [422, 245] width 198 height 23
type textarea "MILK AND GINGER"
click at [496, 269] on button "Save" at bounding box center [502, 277] width 28 height 17
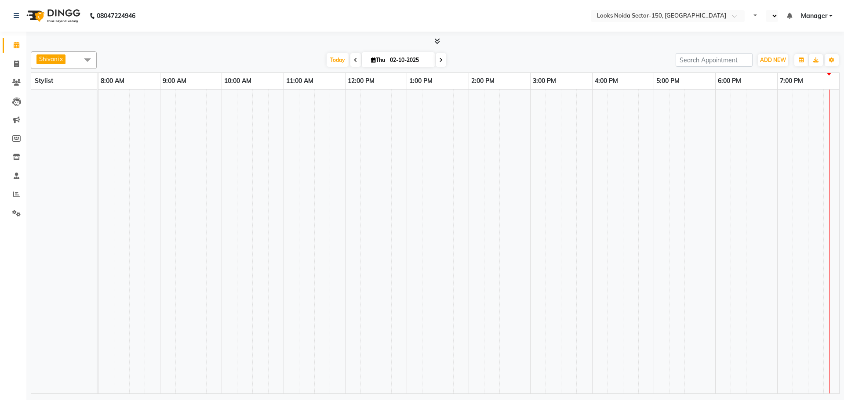
select select "en"
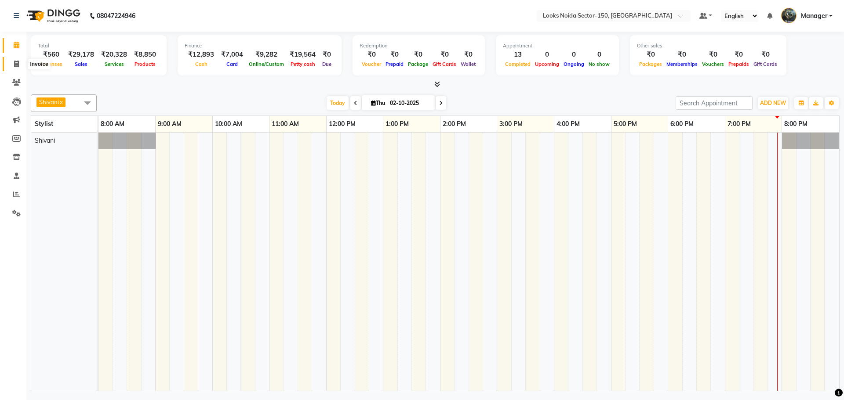
click at [18, 65] on icon at bounding box center [16, 64] width 5 height 7
select select "8587"
select select "service"
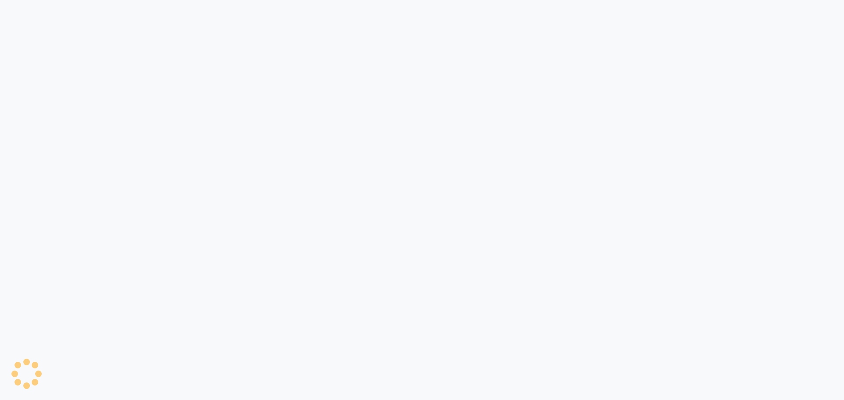
select select "8587"
select select "service"
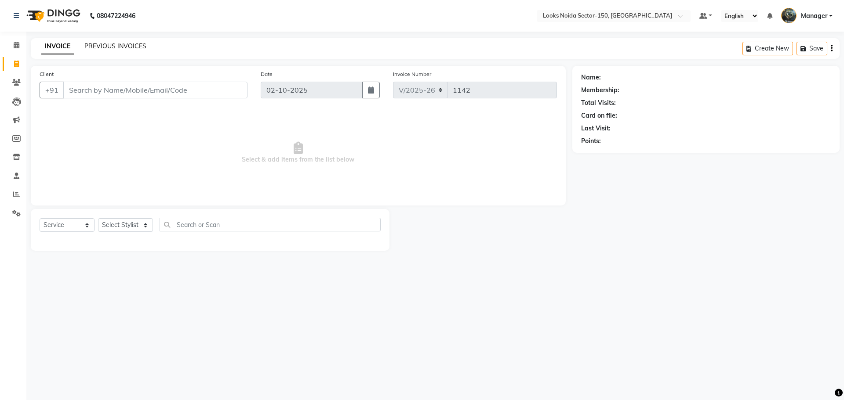
click at [106, 48] on link "PREVIOUS INVOICES" at bounding box center [115, 46] width 62 height 8
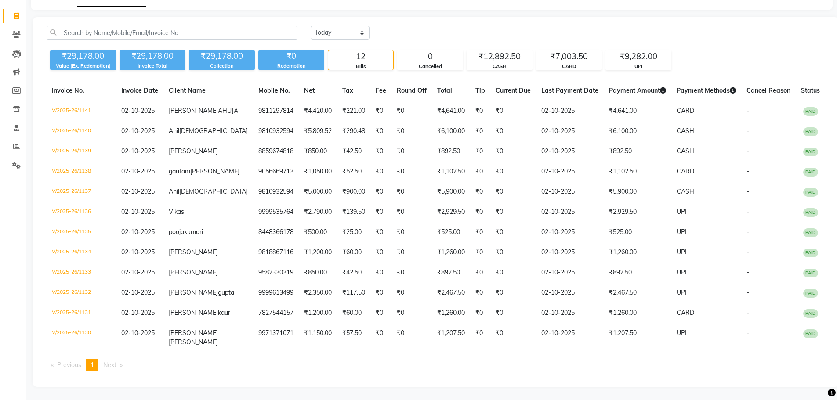
scroll to position [88, 0]
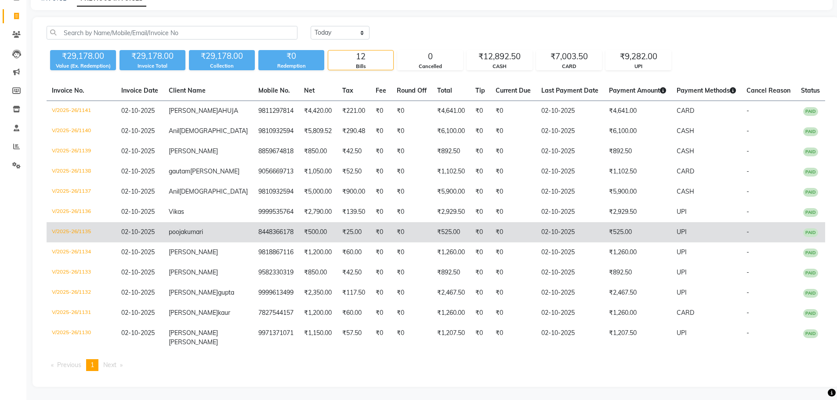
click at [605, 222] on td "₹525.00" at bounding box center [638, 232] width 68 height 20
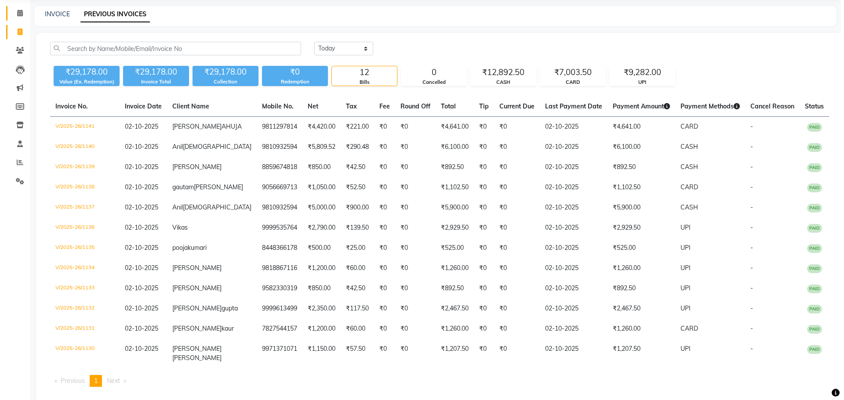
scroll to position [0, 0]
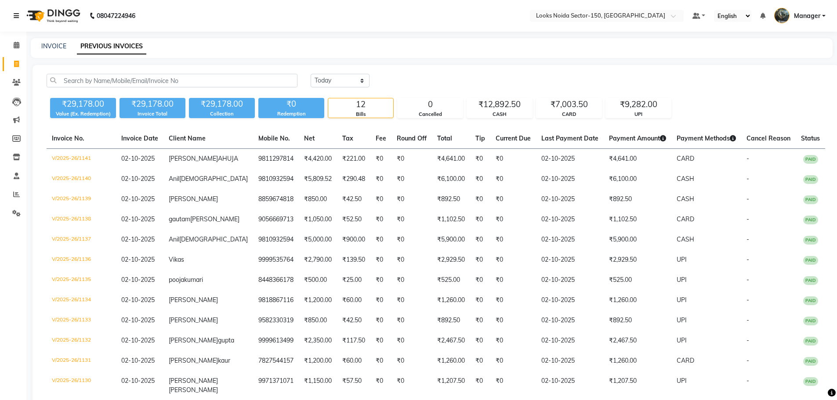
click at [18, 16] on icon at bounding box center [16, 16] width 5 height 6
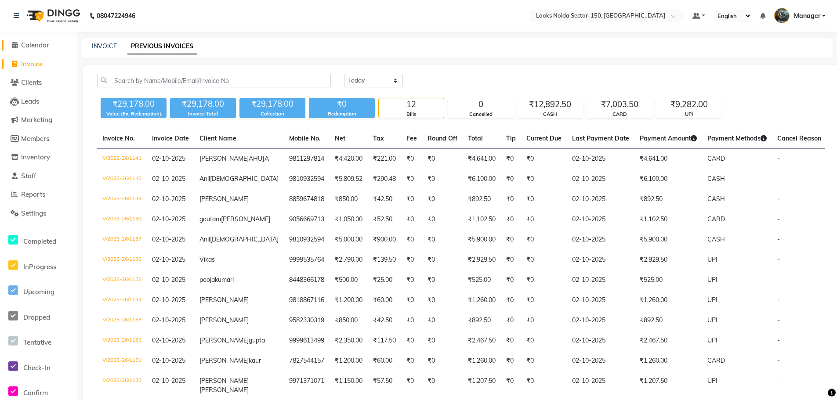
click at [29, 44] on span "Calendar" at bounding box center [35, 45] width 28 height 8
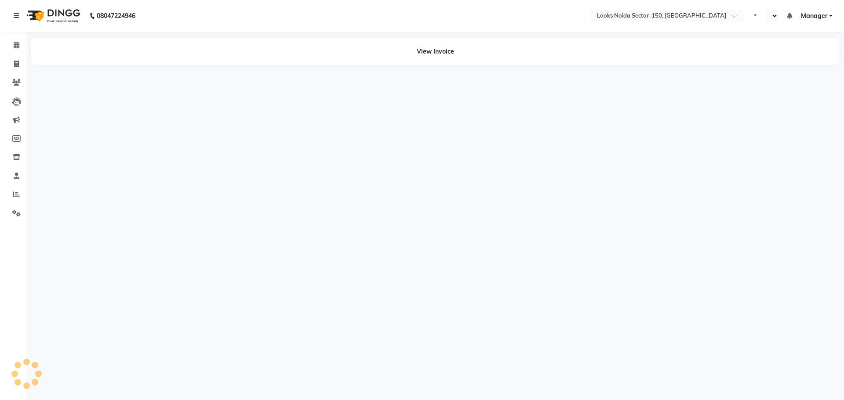
select select "en"
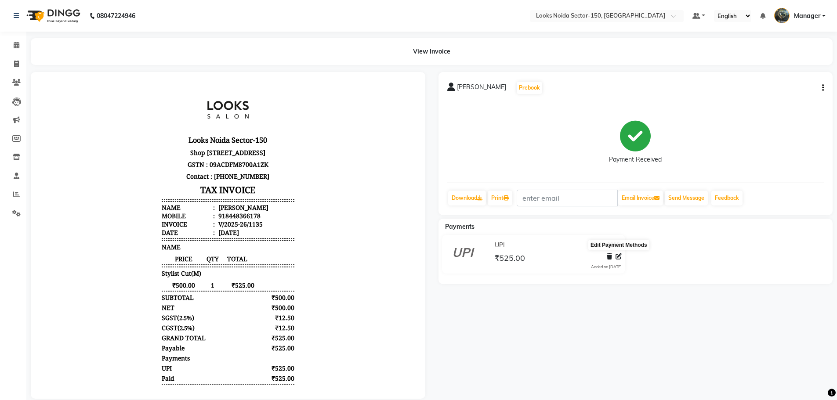
click at [619, 258] on icon at bounding box center [619, 257] width 6 height 6
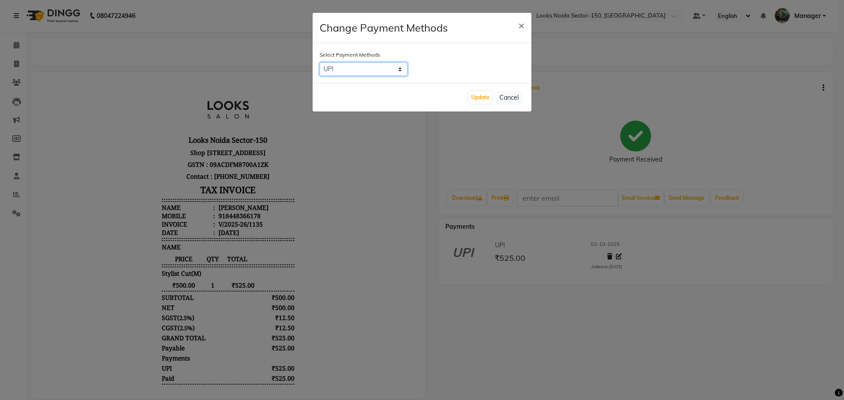
click at [382, 71] on select "UPI CASH CARD" at bounding box center [364, 69] width 88 height 14
select select "2"
click at [320, 62] on select "UPI CASH CARD" at bounding box center [364, 69] width 88 height 14
click at [484, 99] on button "Update" at bounding box center [480, 97] width 23 height 12
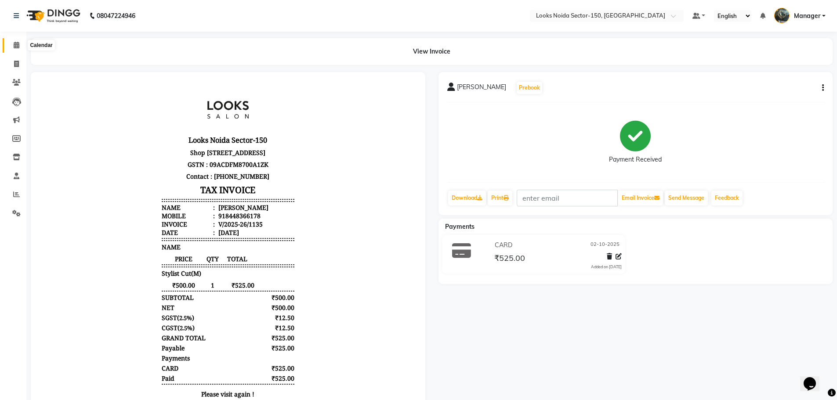
click at [17, 44] on icon at bounding box center [17, 45] width 6 height 7
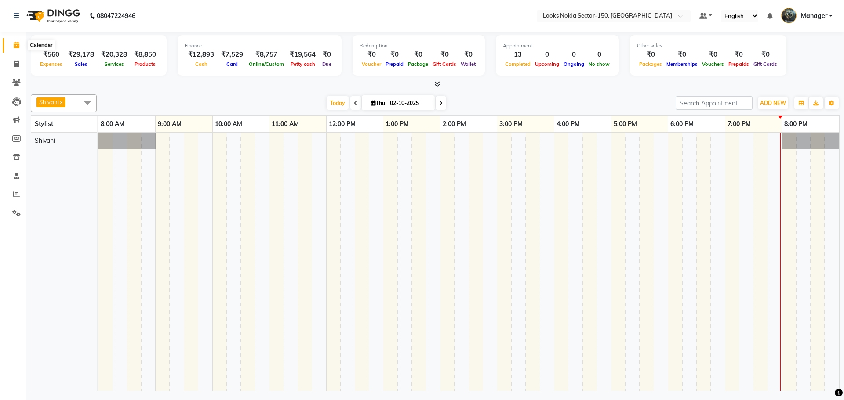
click at [16, 46] on icon at bounding box center [17, 45] width 6 height 7
click at [16, 45] on icon at bounding box center [17, 45] width 6 height 7
click at [15, 195] on icon at bounding box center [16, 194] width 7 height 7
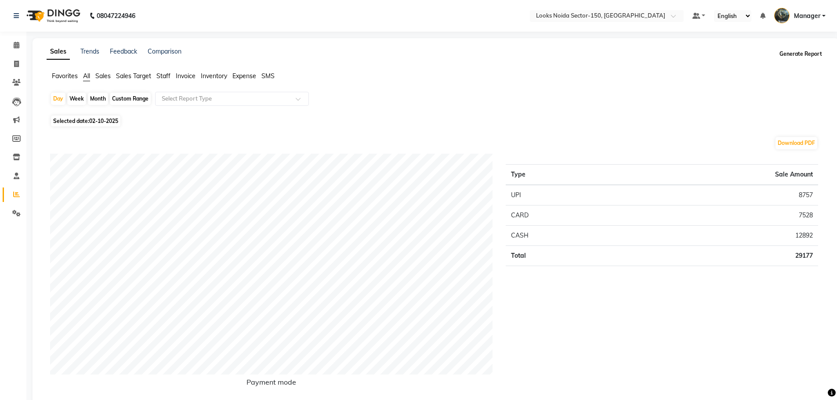
click at [785, 58] on button "Generate Report" at bounding box center [801, 54] width 47 height 12
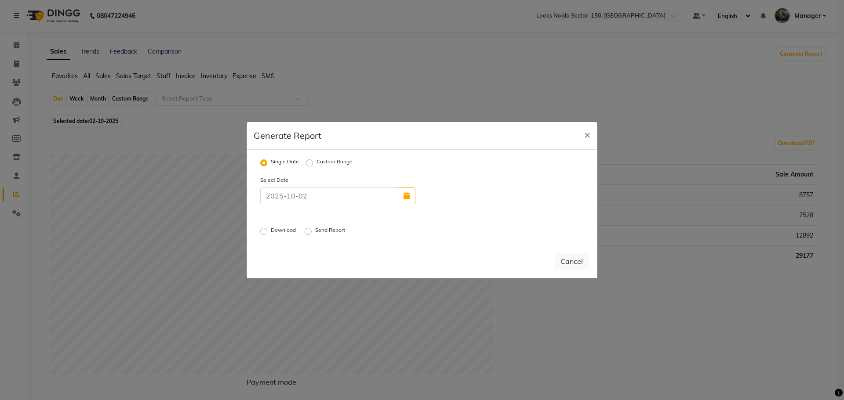
click at [271, 232] on label "Download" at bounding box center [284, 231] width 27 height 11
click at [263, 232] on input "Download" at bounding box center [265, 231] width 6 height 6
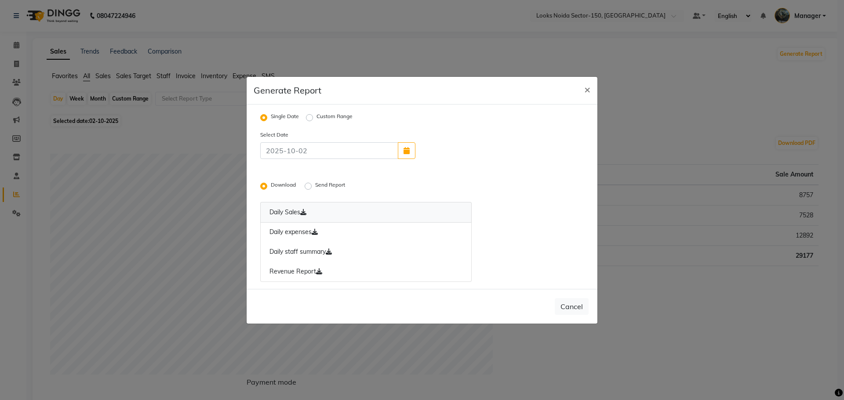
click at [298, 213] on link "Daily Sales" at bounding box center [365, 212] width 211 height 21
click at [289, 235] on link "Daily expenses" at bounding box center [365, 232] width 211 height 20
click at [291, 267] on link "Revenue Report" at bounding box center [365, 272] width 211 height 20
click at [584, 89] on span "×" at bounding box center [587, 89] width 6 height 13
radio input "false"
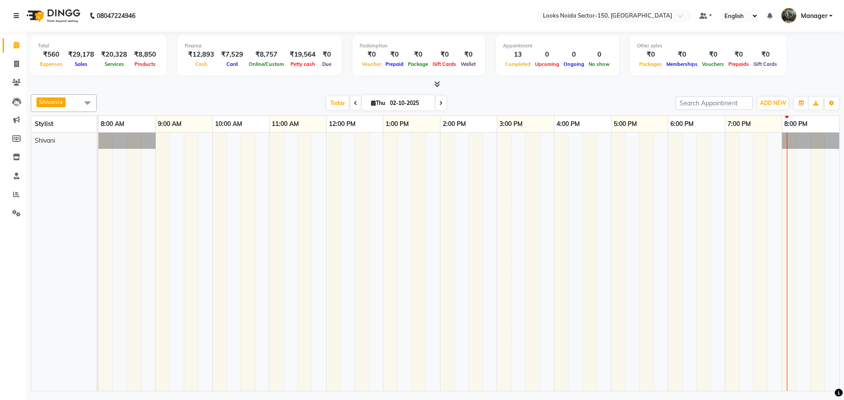
click at [15, 16] on icon at bounding box center [16, 16] width 5 height 6
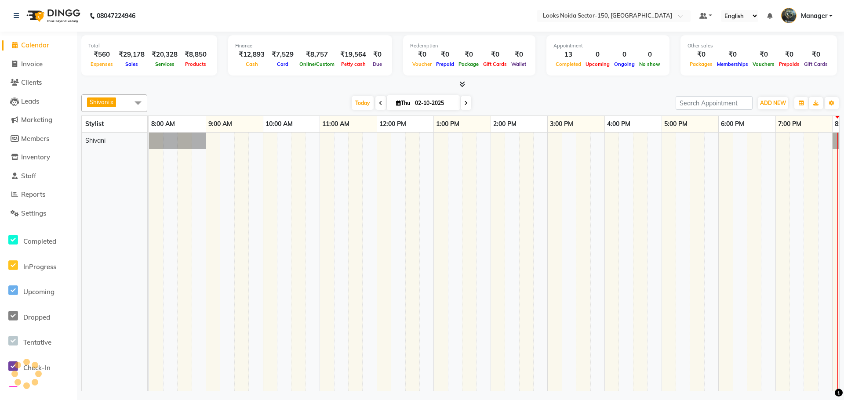
click at [40, 48] on span "Calendar" at bounding box center [35, 45] width 28 height 8
